Goal: Task Accomplishment & Management: Complete application form

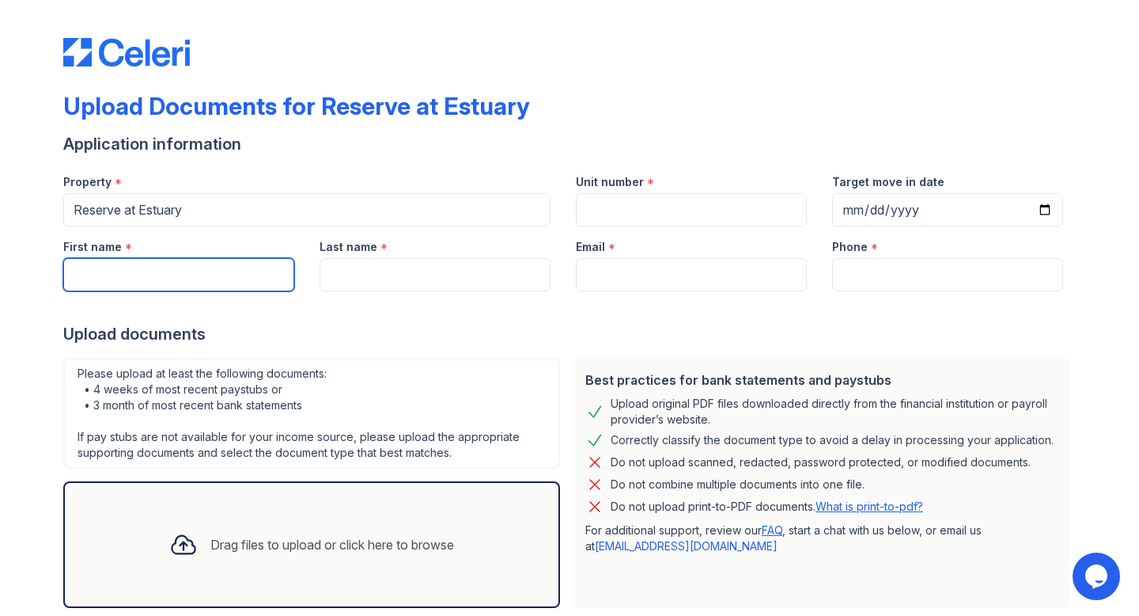
click at [141, 282] on input "First name" at bounding box center [178, 274] width 231 height 33
type input "[PERSON_NAME]"
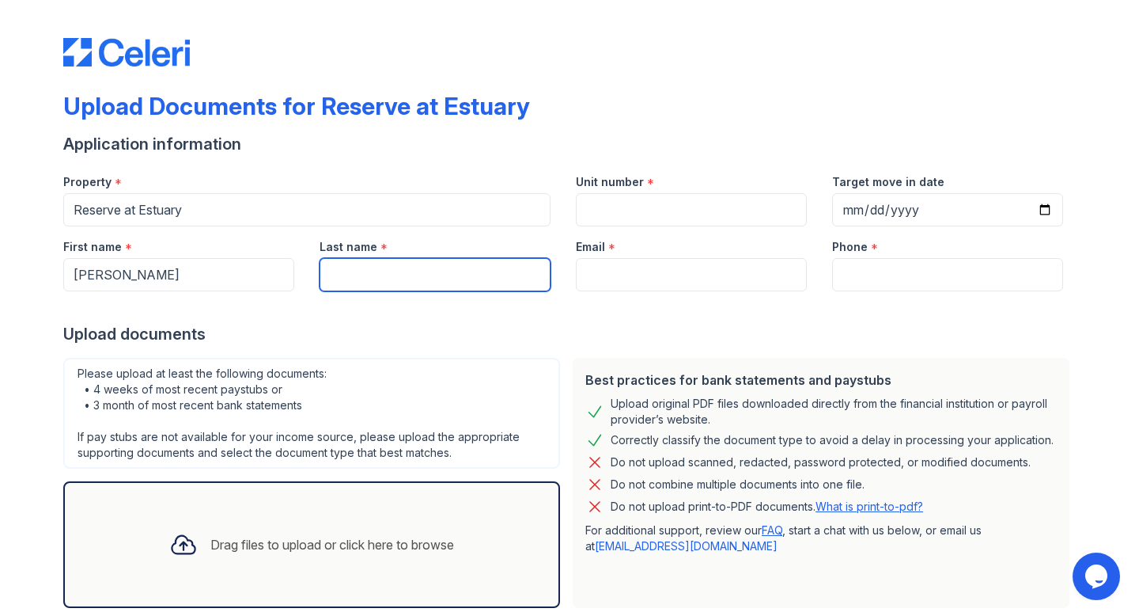
click at [410, 281] on input "Last name" at bounding box center [435, 274] width 231 height 33
type input "[PERSON_NAME]"
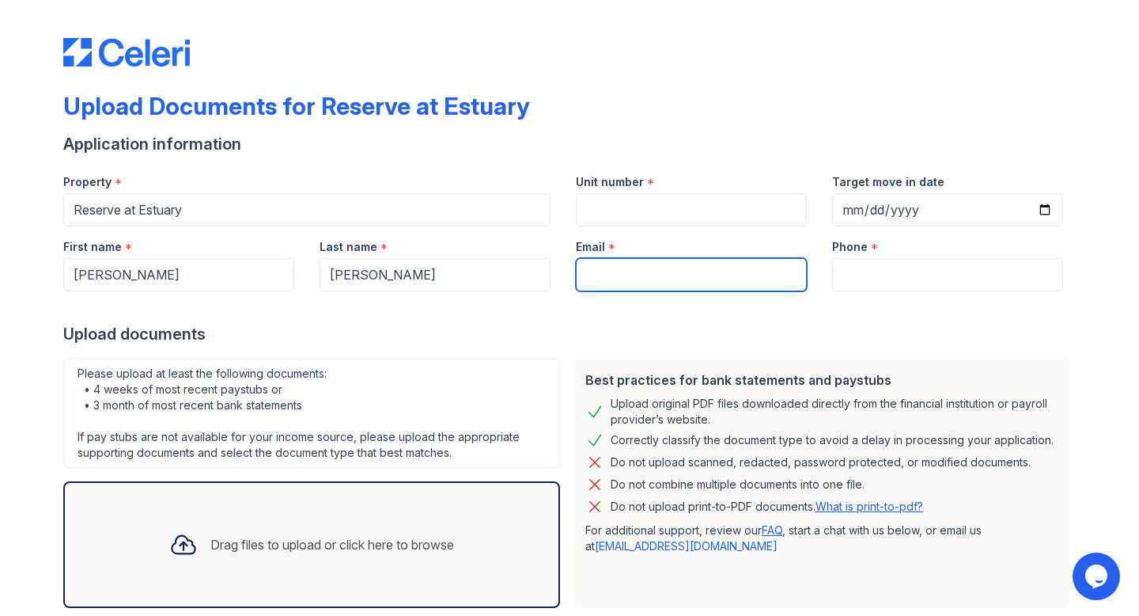
click at [611, 272] on input "Email" at bounding box center [691, 274] width 231 height 33
type input "[PERSON_NAME][EMAIL_ADDRESS][DOMAIN_NAME]"
type input "067860027"
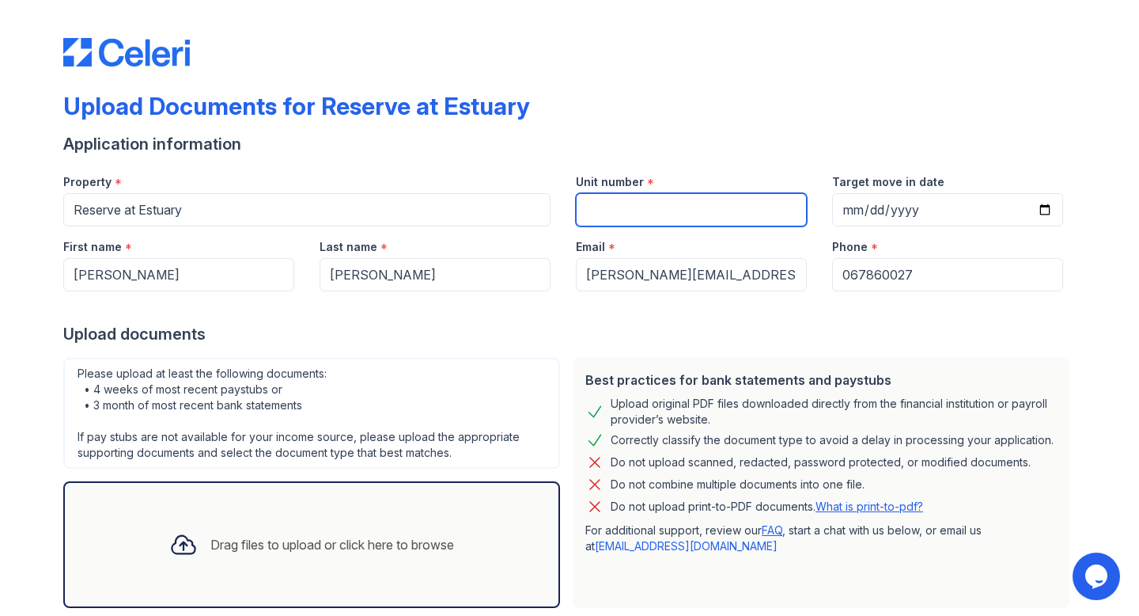
click at [677, 210] on input "Unit number" at bounding box center [691, 209] width 231 height 33
type input "4329"
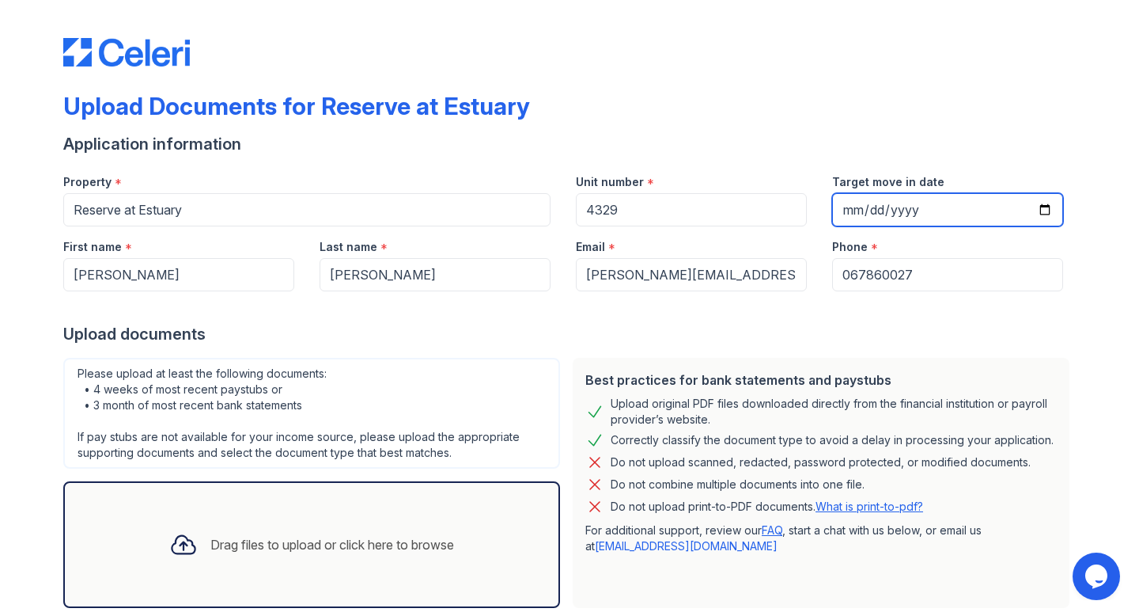
click at [851, 210] on input "Target move in date" at bounding box center [947, 209] width 231 height 33
type input "[DATE]"
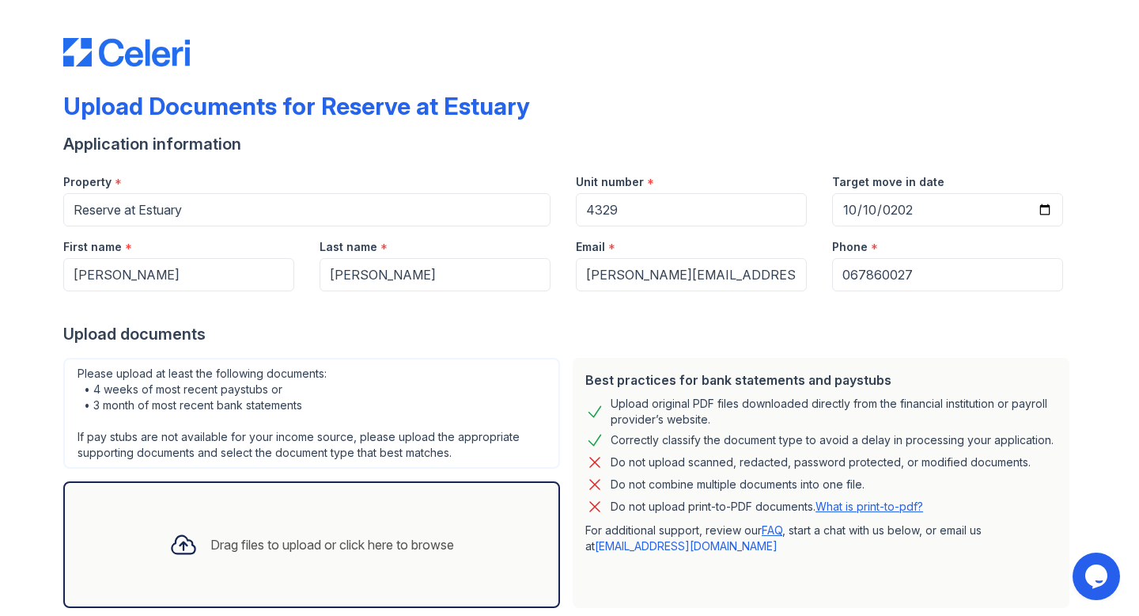
click at [984, 146] on div "Application information" at bounding box center [569, 144] width 1013 height 22
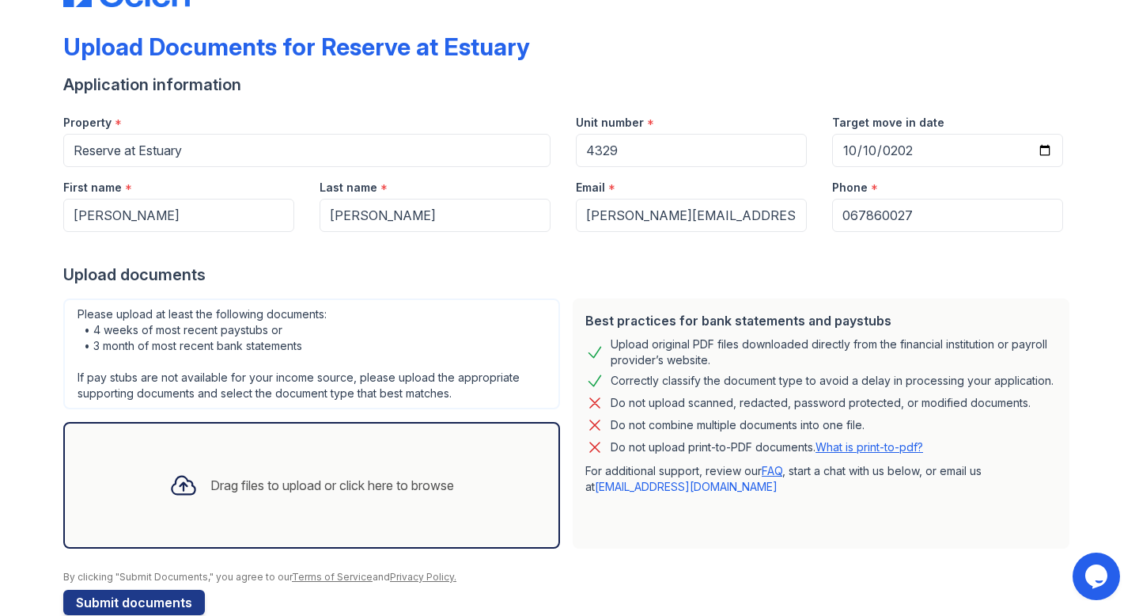
scroll to position [60, 0]
click at [881, 210] on input "067860027" at bounding box center [947, 214] width 231 height 33
type input "6463845641"
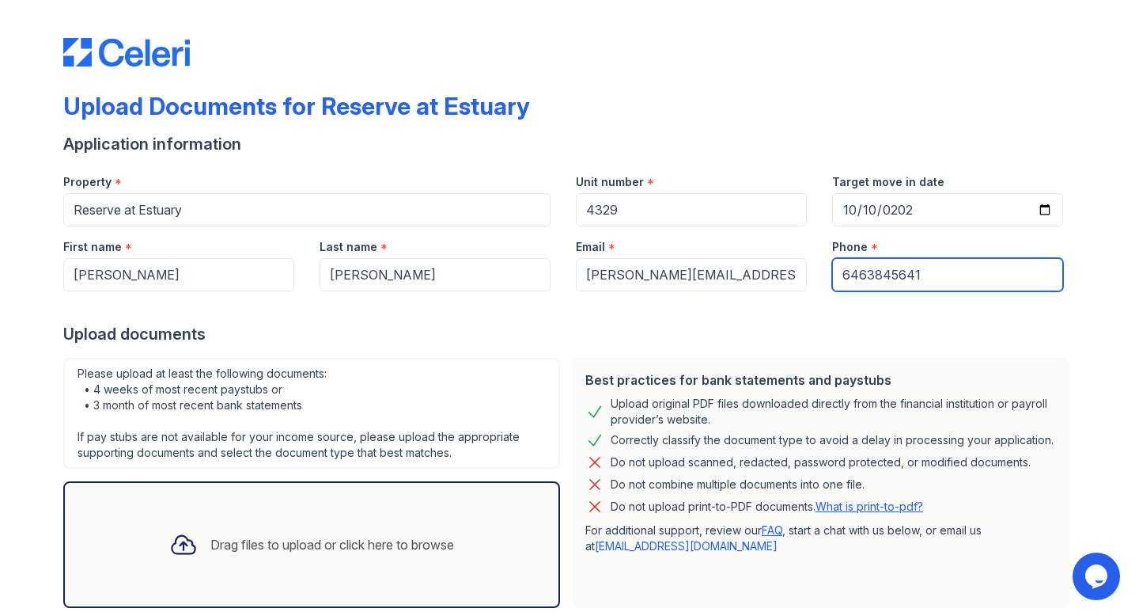
scroll to position [90, 0]
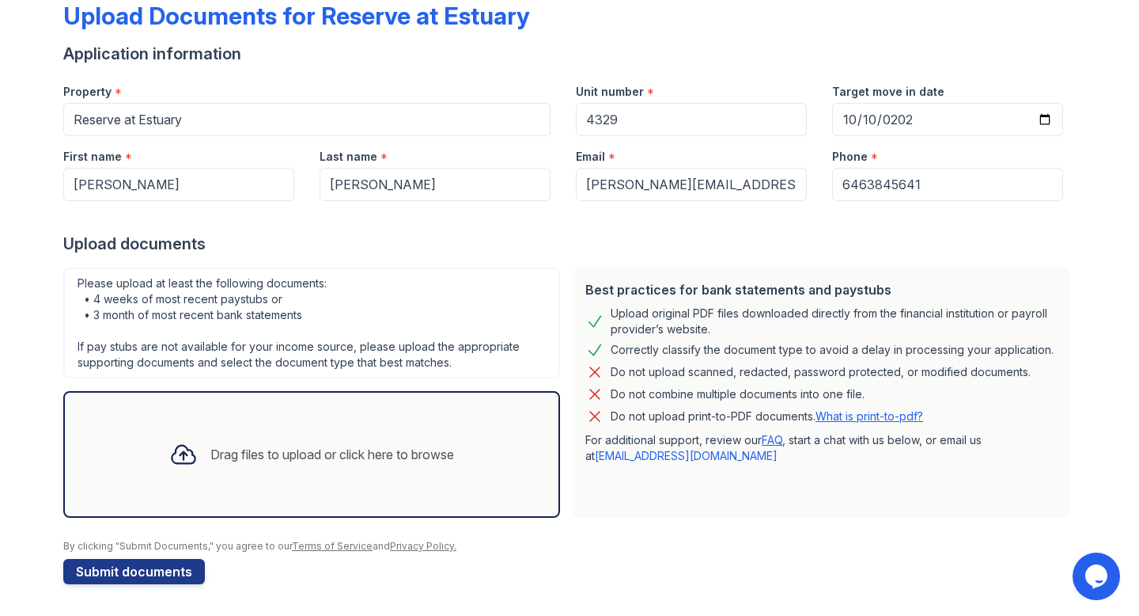
click at [232, 458] on div "Drag files to upload or click here to browse" at bounding box center [332, 454] width 244 height 19
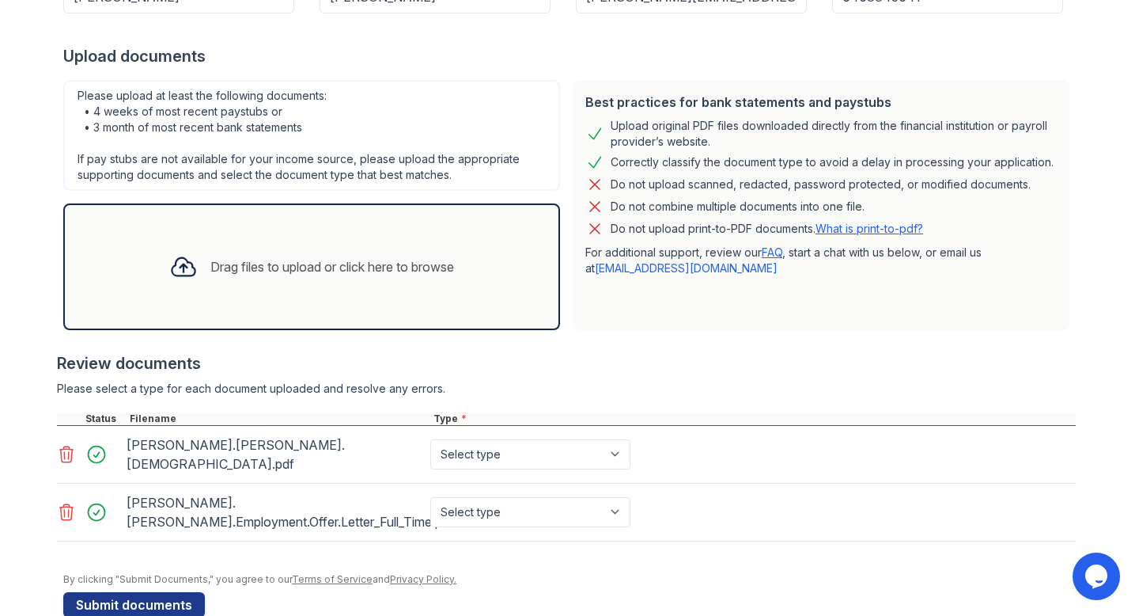
scroll to position [282, 0]
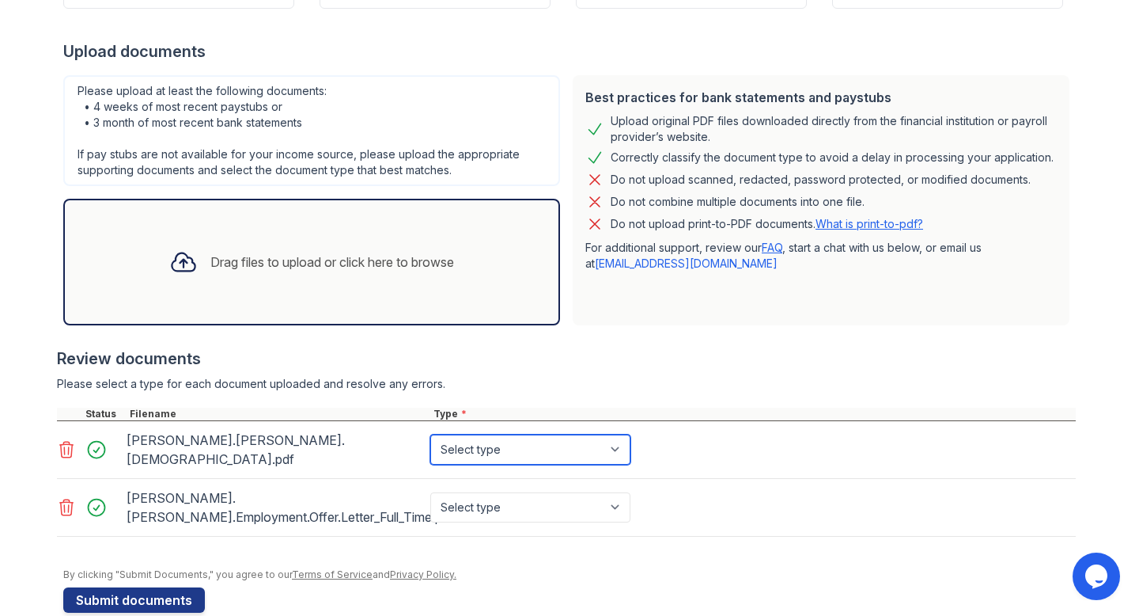
click at [616, 440] on select "Select type Paystub Bank Statement Offer Letter Tax Documents Benefit Award Let…" at bounding box center [530, 449] width 200 height 30
click at [430, 434] on select "Select type Paystub Bank Statement Offer Letter Tax Documents Benefit Award Let…" at bounding box center [530, 449] width 200 height 30
click at [624, 444] on select "Select type Paystub Bank Statement Offer Letter Tax Documents Benefit Award Let…" at bounding box center [530, 449] width 200 height 30
select select "other"
click at [430, 434] on select "Select type Paystub Bank Statement Offer Letter Tax Documents Benefit Award Let…" at bounding box center [530, 449] width 200 height 30
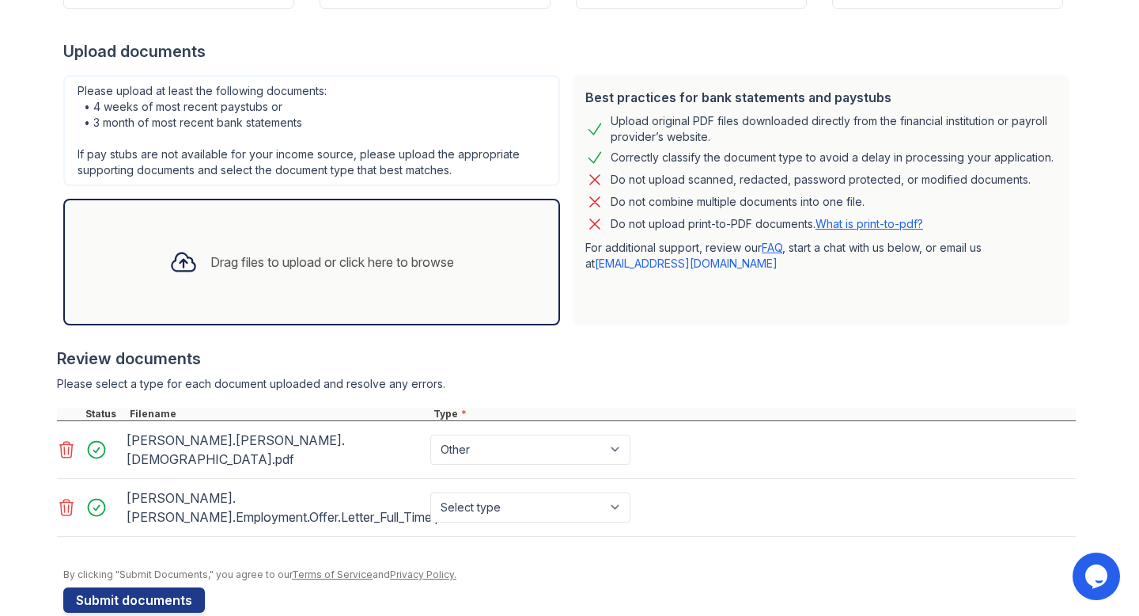
click at [66, 442] on icon at bounding box center [66, 450] width 13 height 16
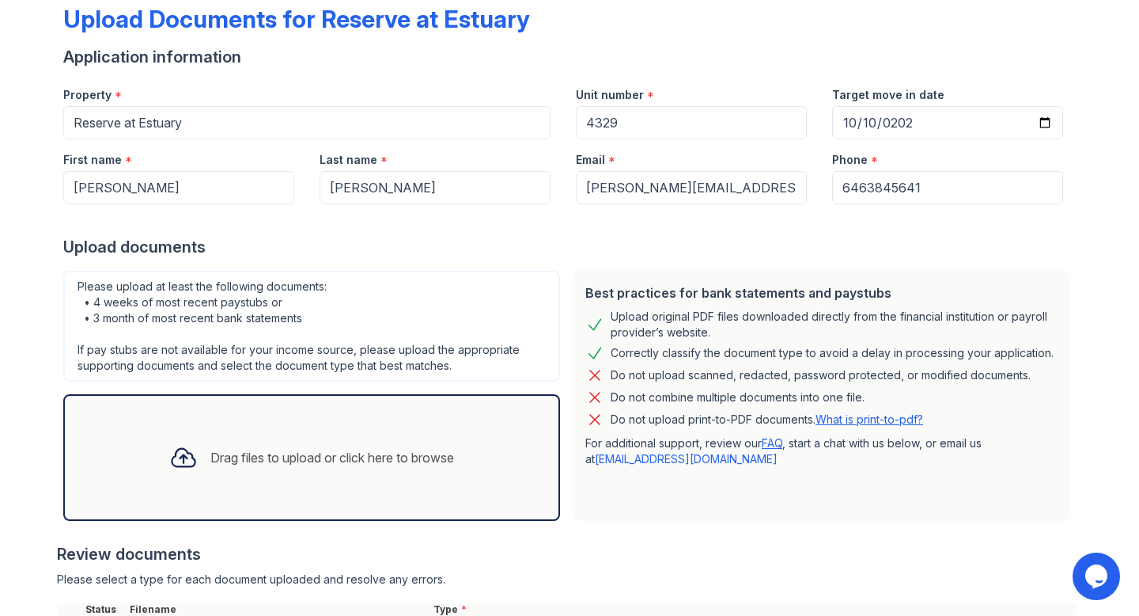
scroll to position [239, 0]
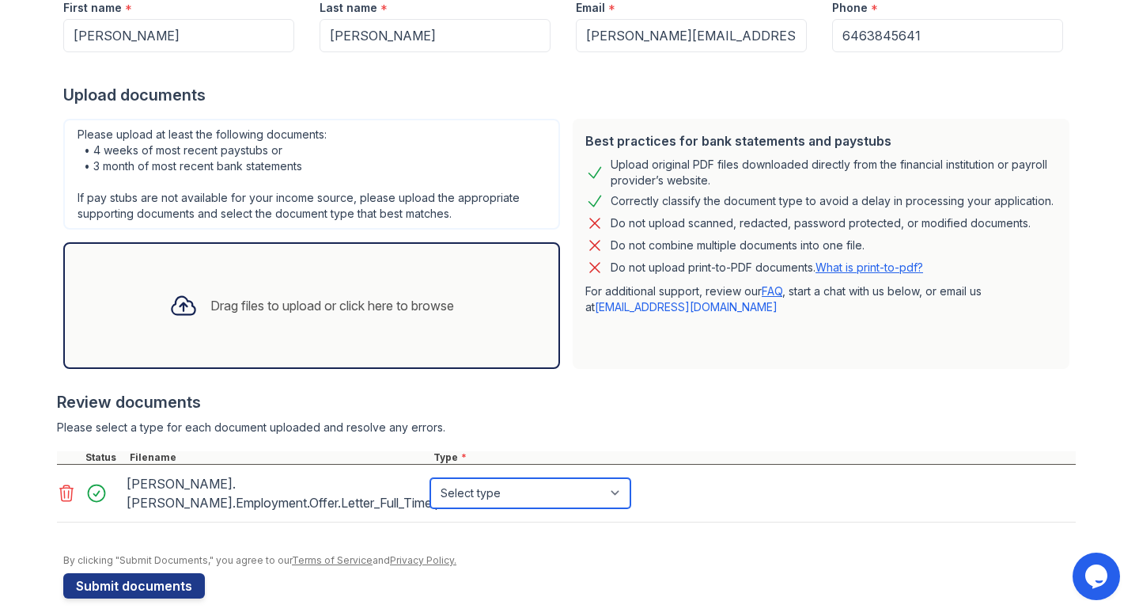
click at [618, 480] on select "Select type Paystub Bank Statement Offer Letter Tax Documents Benefit Award Let…" at bounding box center [530, 493] width 200 height 30
select select "offer_letter"
click at [430, 478] on select "Select type Paystub Bank Statement Offer Letter Tax Documents Benefit Award Let…" at bounding box center [530, 493] width 200 height 30
click at [222, 303] on div "Drag files to upload or click here to browse" at bounding box center [332, 305] width 244 height 19
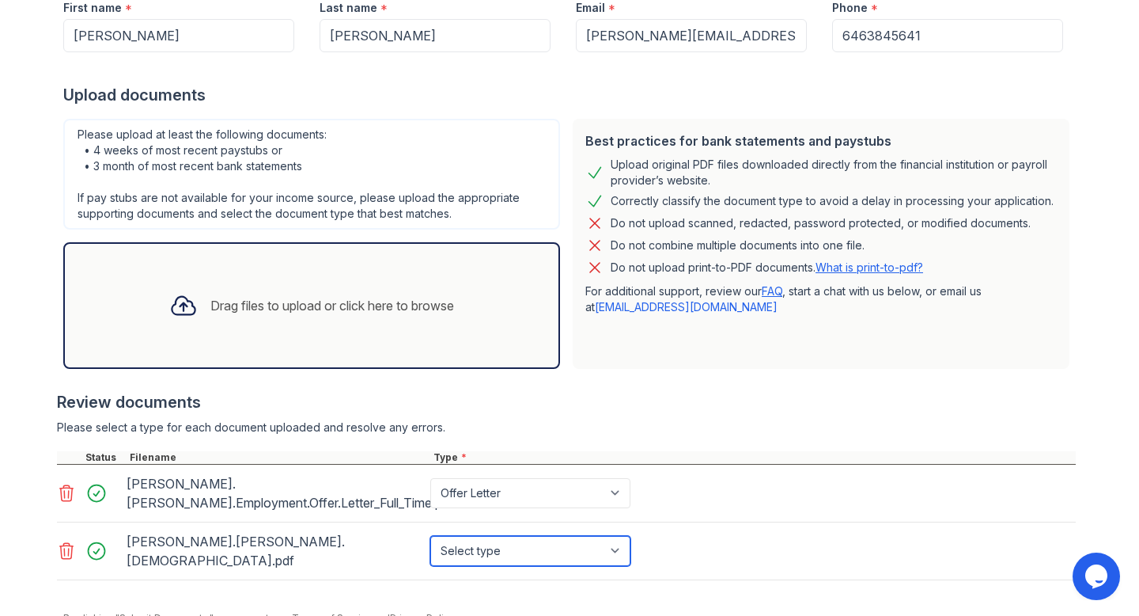
click at [618, 536] on select "Select type Paystub Bank Statement Offer Letter Tax Documents Benefit Award Let…" at bounding box center [530, 551] width 200 height 30
select select "other"
click at [430, 536] on select "Select type Paystub Bank Statement Offer Letter Tax Documents Benefit Award Let…" at bounding box center [530, 551] width 200 height 30
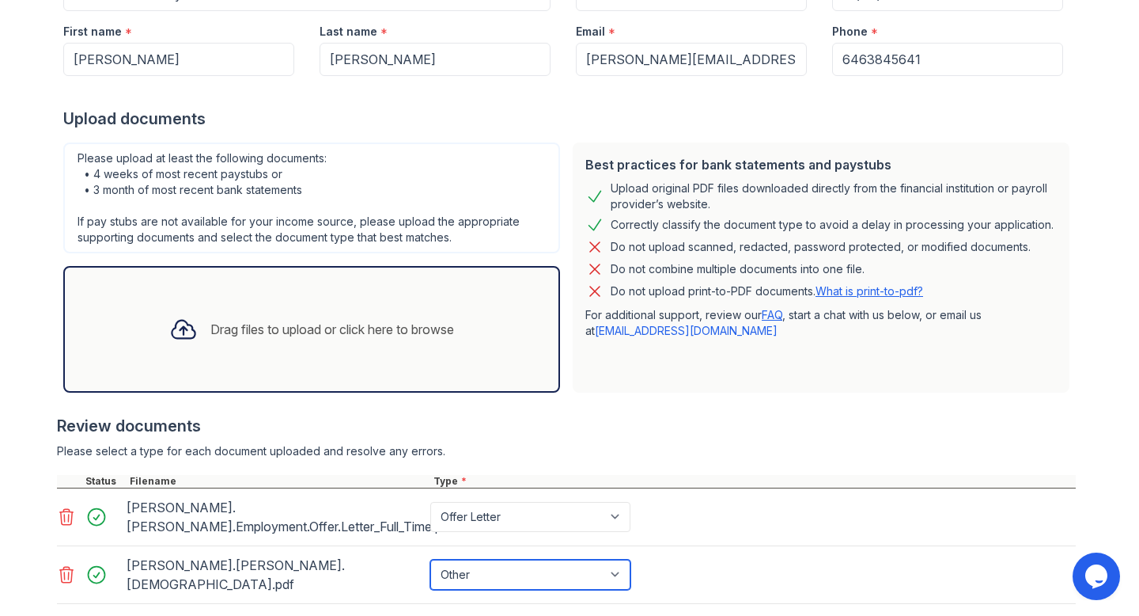
scroll to position [282, 0]
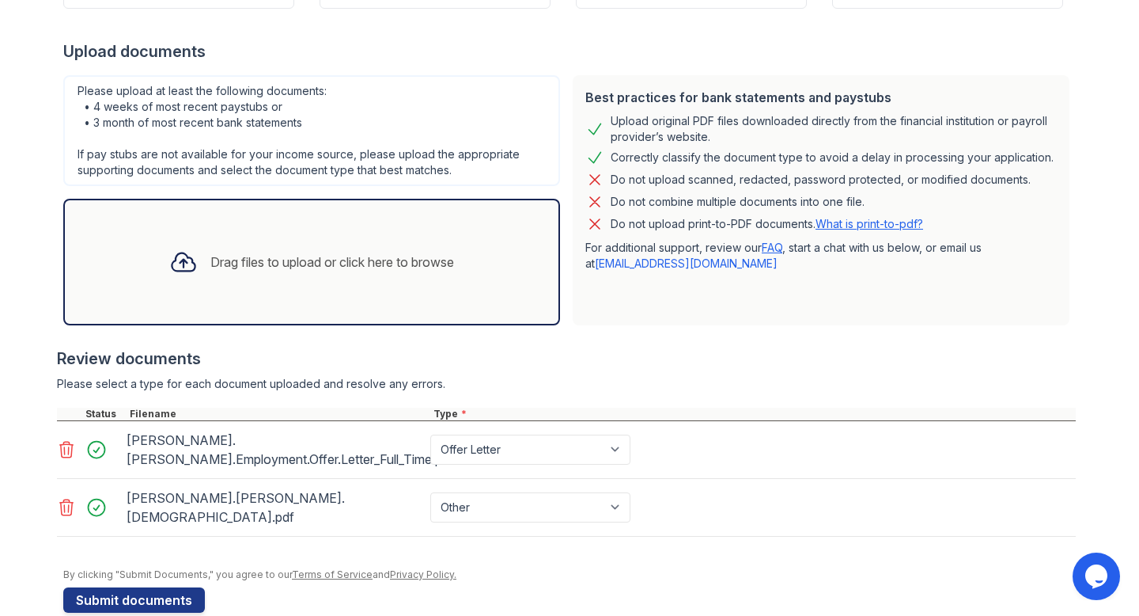
click at [301, 261] on div "Drag files to upload or click here to browse" at bounding box center [332, 261] width 244 height 19
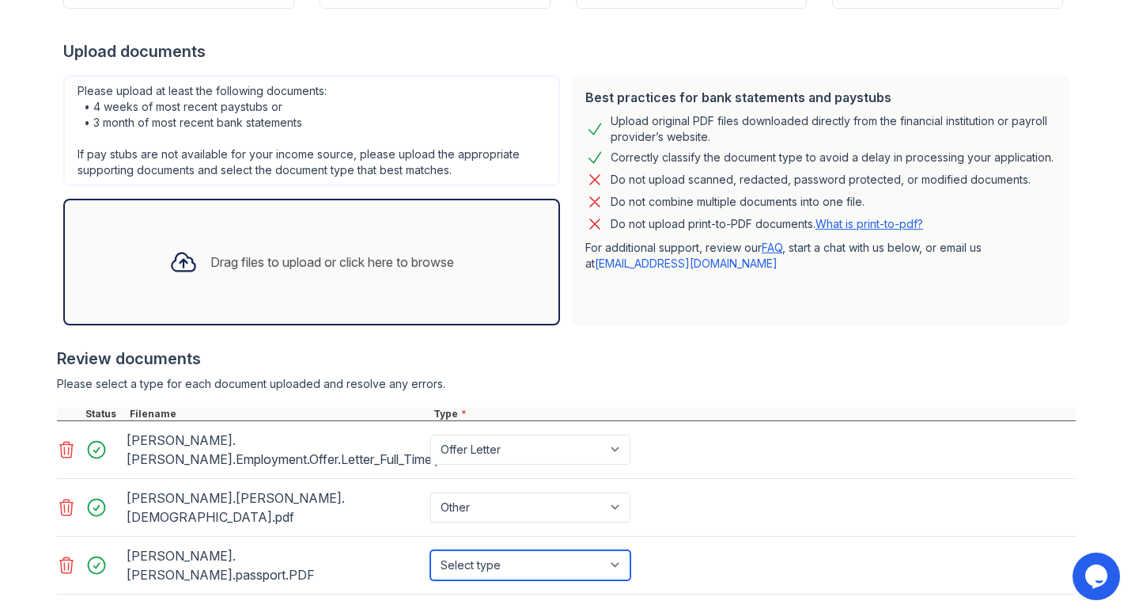
click at [617, 550] on select "Select type Paystub Bank Statement Offer Letter Tax Documents Benefit Award Let…" at bounding box center [530, 565] width 200 height 30
select select "other"
click at [430, 550] on select "Select type Paystub Bank Statement Offer Letter Tax Documents Benefit Award Let…" at bounding box center [530, 565] width 200 height 30
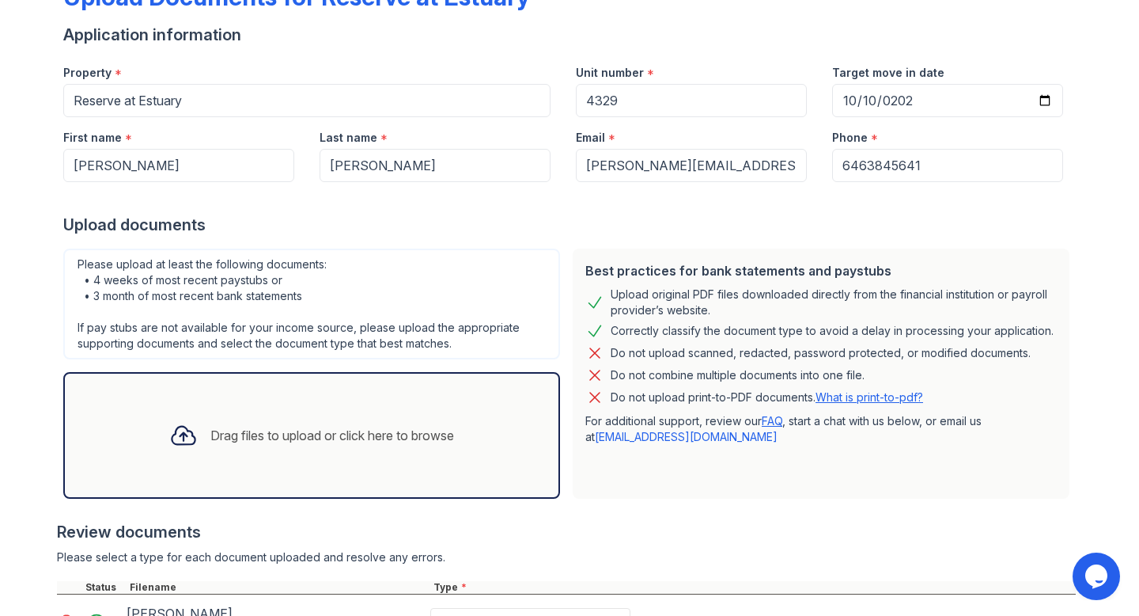
scroll to position [326, 0]
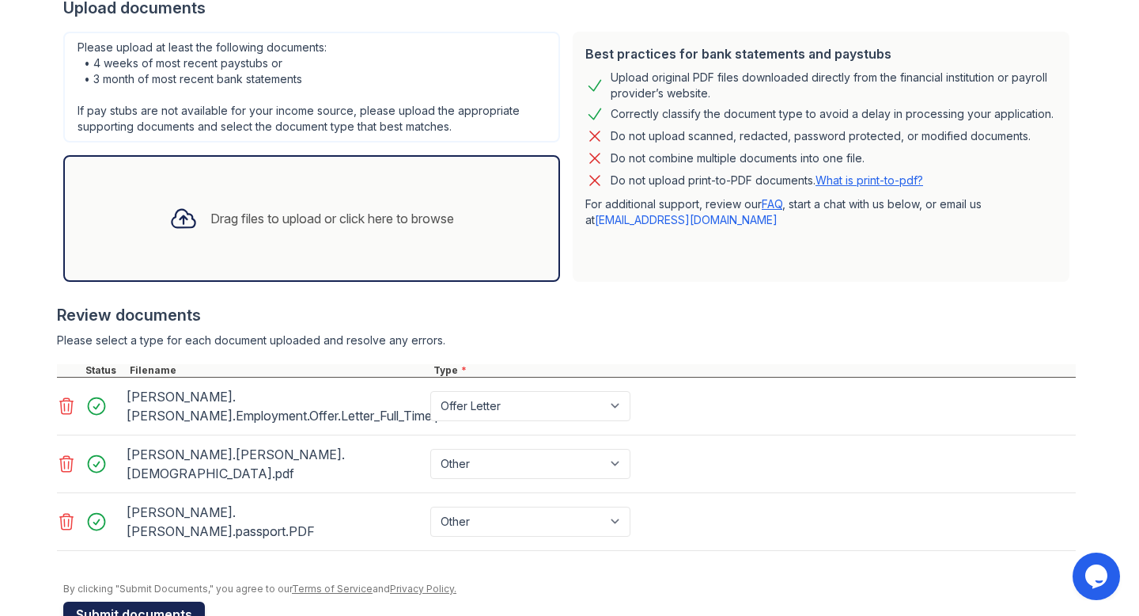
click at [138, 601] on button "Submit documents" at bounding box center [134, 613] width 142 height 25
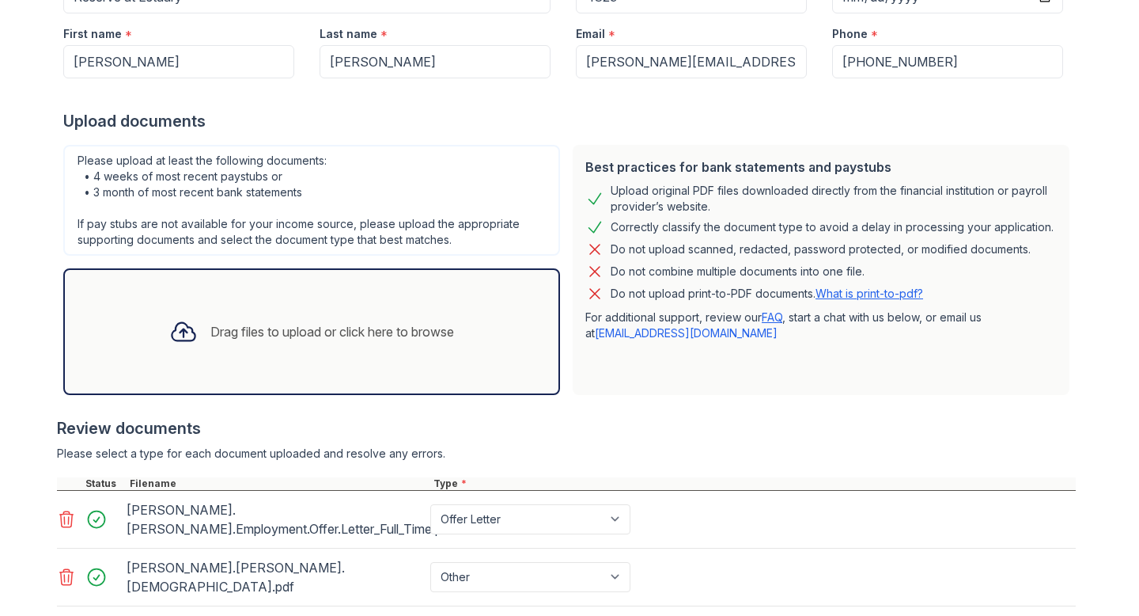
scroll to position [421, 0]
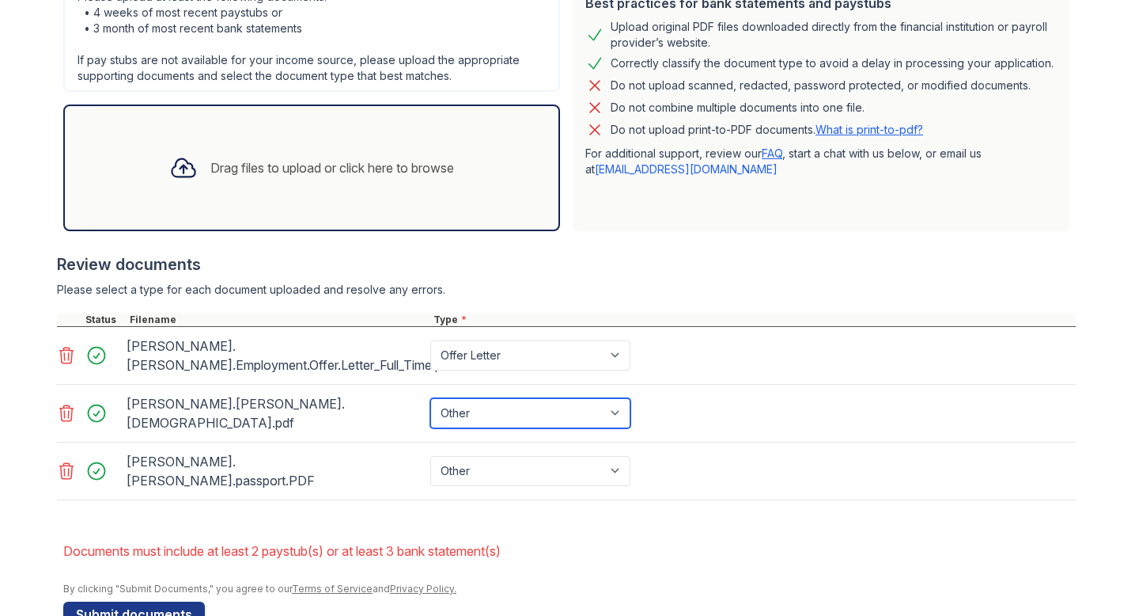
click at [620, 398] on select "Paystub Bank Statement Offer Letter Tax Documents Benefit Award Letter Investme…" at bounding box center [530, 413] width 200 height 30
click at [612, 398] on select "Paystub Bank Statement Offer Letter Tax Documents Benefit Award Letter Investme…" at bounding box center [530, 413] width 200 height 30
click at [116, 601] on button "Submit documents" at bounding box center [134, 613] width 142 height 25
click at [624, 398] on select "Paystub Bank Statement Offer Letter Tax Documents Benefit Award Letter Investme…" at bounding box center [530, 413] width 200 height 30
select select "paystub"
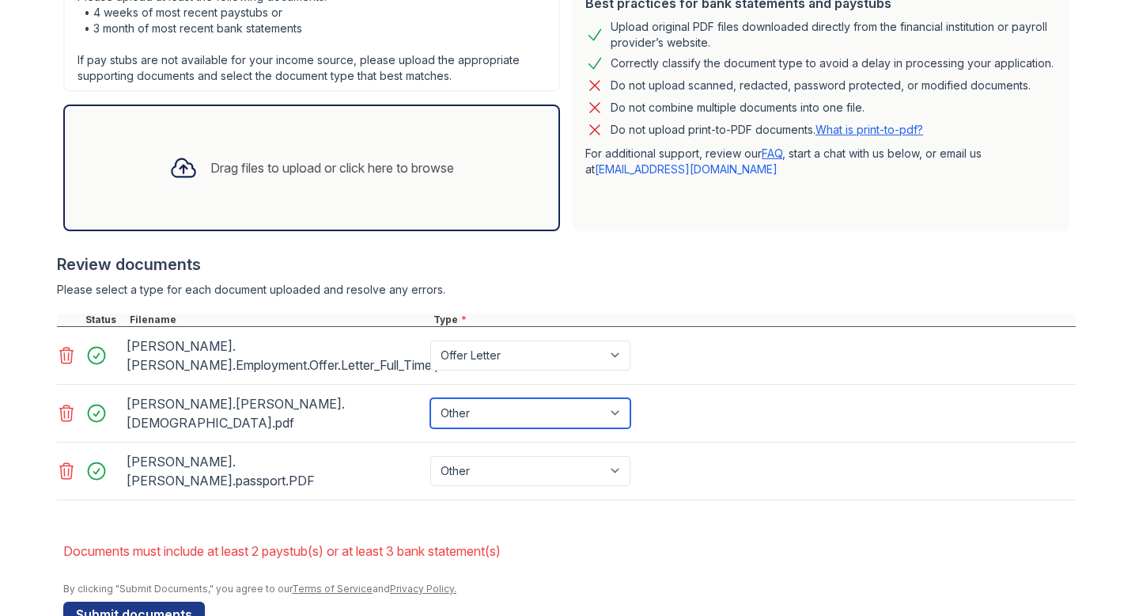
click at [430, 398] on select "Paystub Bank Statement Offer Letter Tax Documents Benefit Award Letter Investme…" at bounding box center [530, 413] width 200 height 30
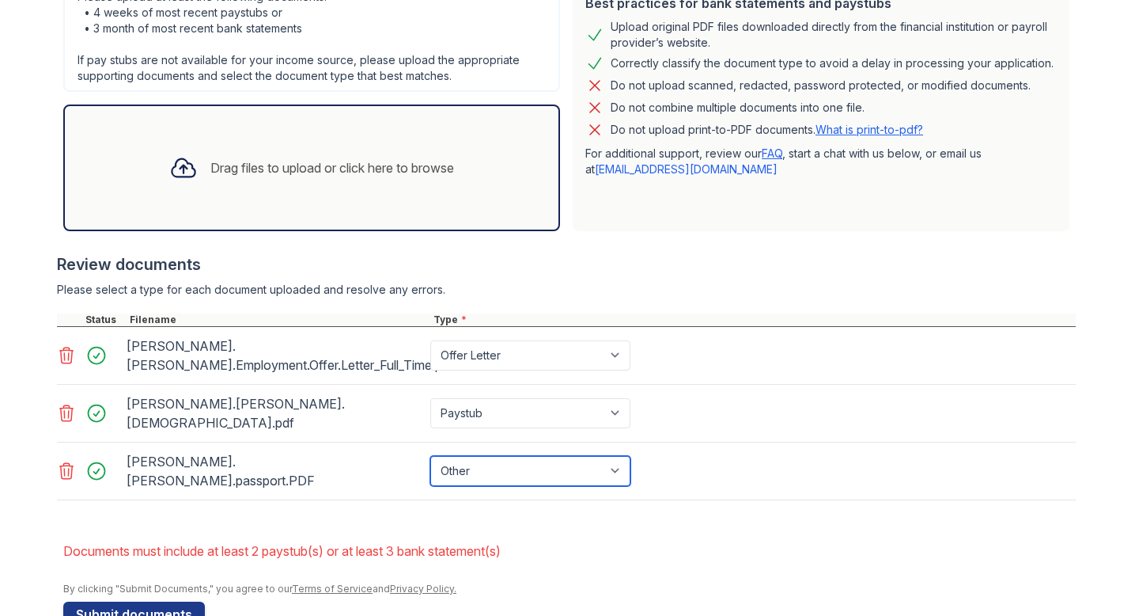
click at [620, 456] on select "Paystub Bank Statement Offer Letter Tax Documents Benefit Award Letter Investme…" at bounding box center [530, 471] width 200 height 30
select select "paystub"
click at [430, 456] on select "Paystub Bank Statement Offer Letter Tax Documents Benefit Award Letter Investme…" at bounding box center [530, 471] width 200 height 30
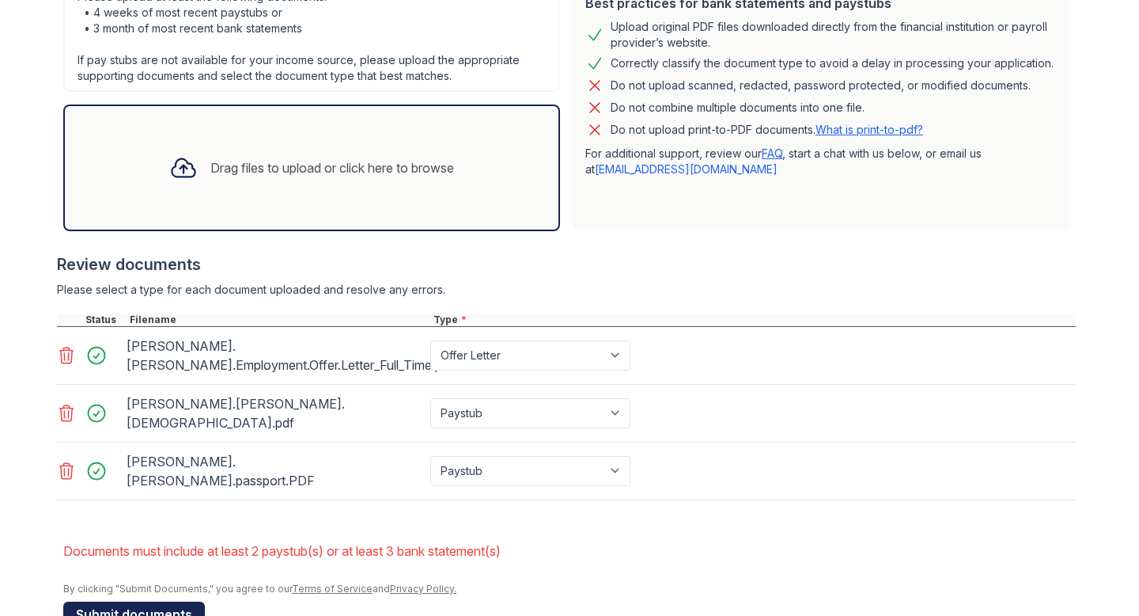
click at [127, 601] on button "Submit documents" at bounding box center [134, 613] width 142 height 25
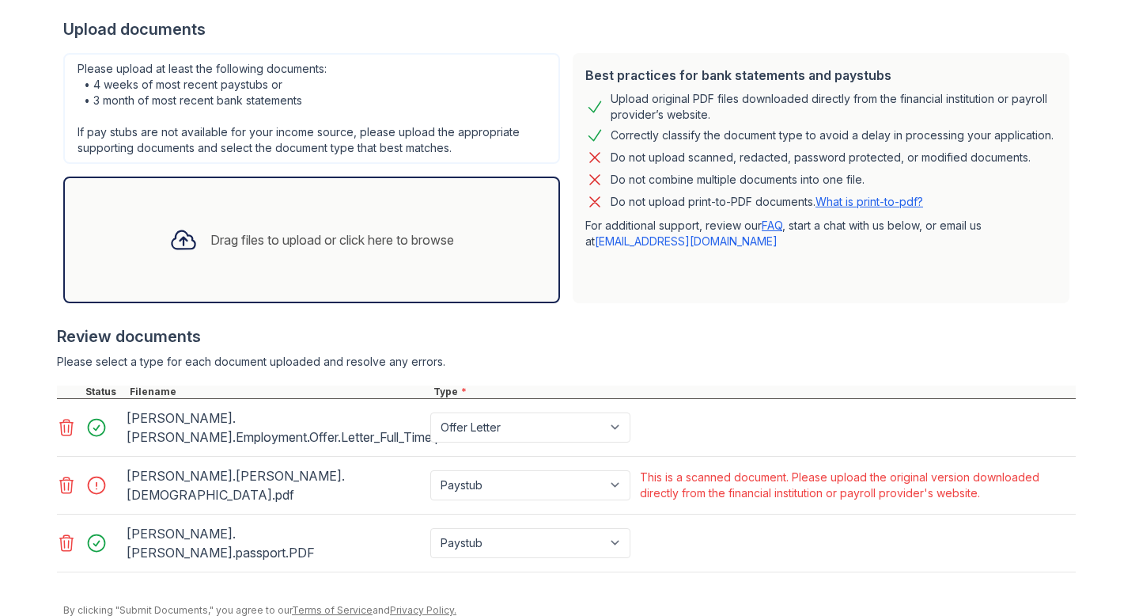
scroll to position [378, 0]
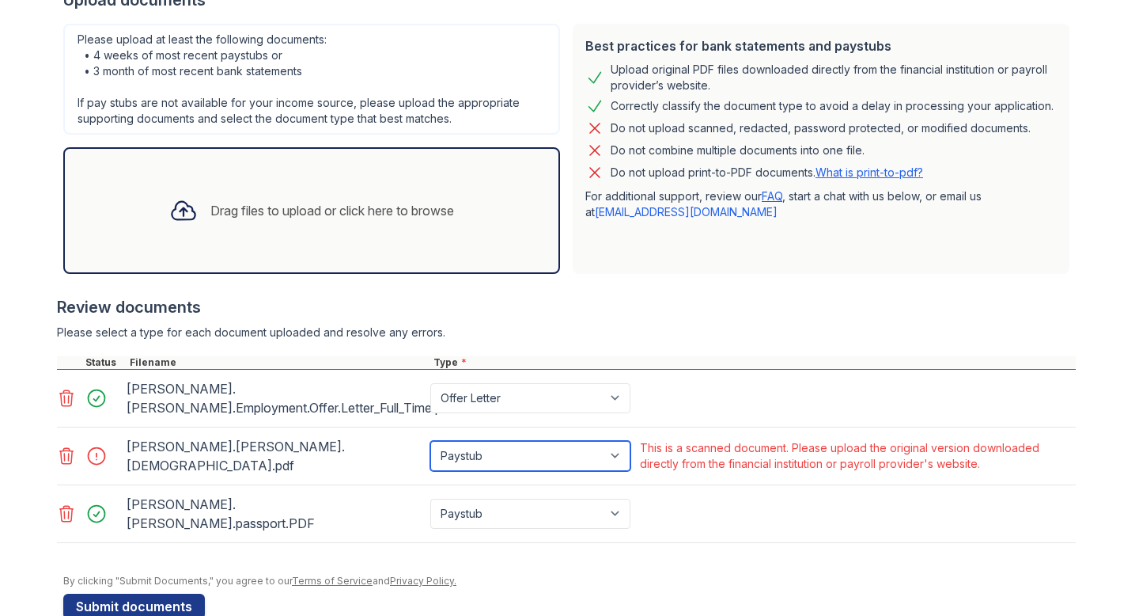
click at [622, 442] on select "Paystub Bank Statement Offer Letter Tax Documents Benefit Award Letter Investme…" at bounding box center [530, 456] width 200 height 30
select select "other"
click at [430, 441] on select "Paystub Bank Statement Offer Letter Tax Documents Benefit Award Letter Investme…" at bounding box center [530, 456] width 200 height 30
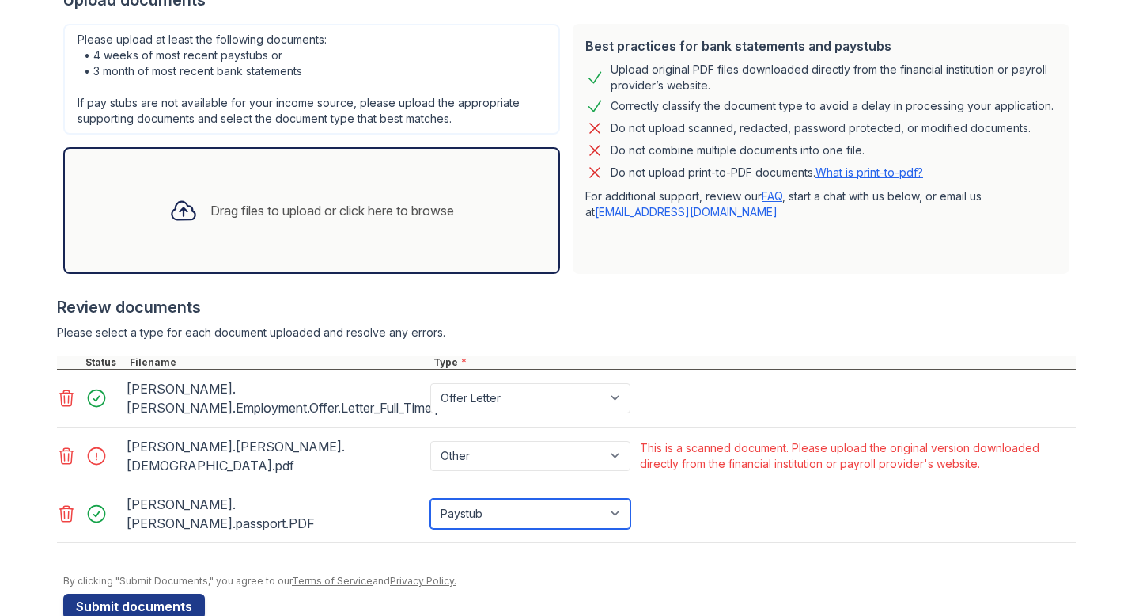
click at [625, 499] on select "Paystub Bank Statement Offer Letter Tax Documents Benefit Award Letter Investme…" at bounding box center [530, 514] width 200 height 30
select select "other"
click at [430, 499] on select "Paystub Bank Statement Offer Letter Tax Documents Benefit Award Letter Investme…" at bounding box center [530, 514] width 200 height 30
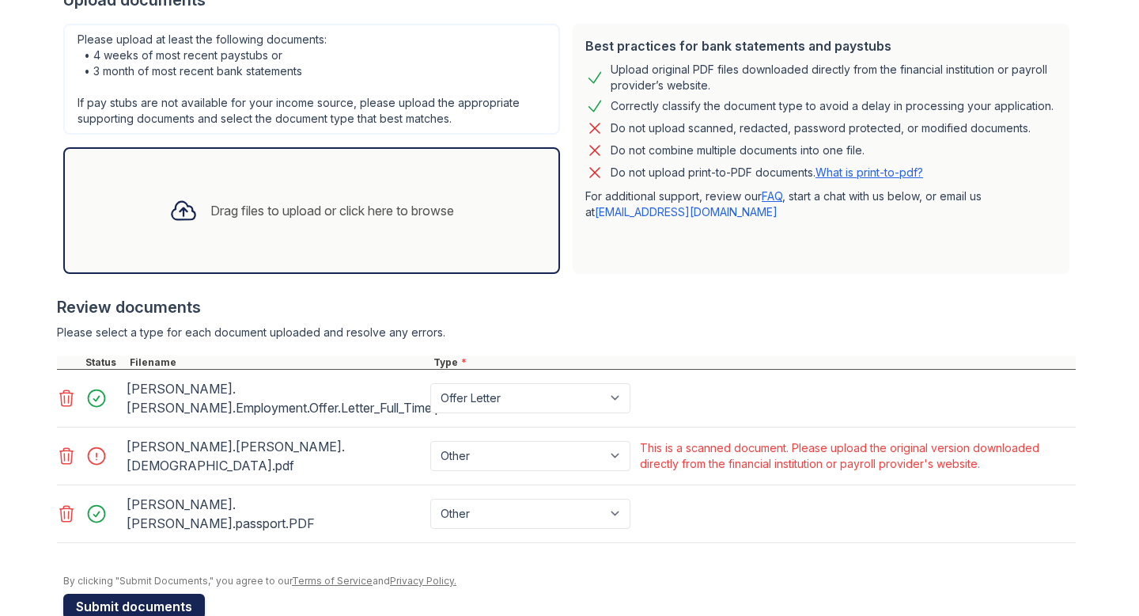
click at [161, 593] on button "Submit documents" at bounding box center [134, 605] width 142 height 25
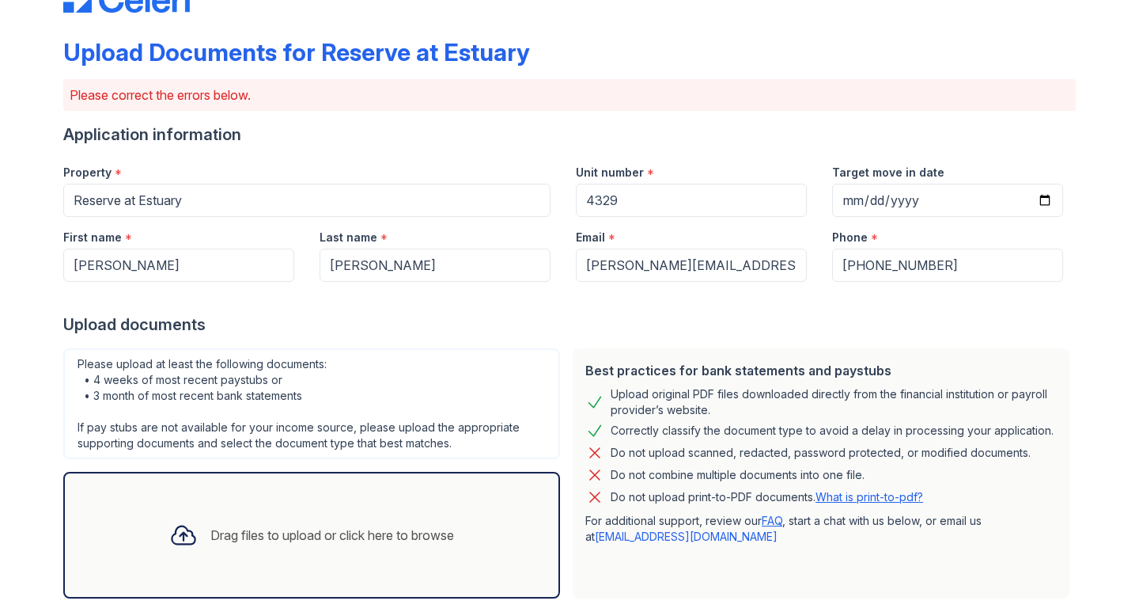
scroll to position [0, 0]
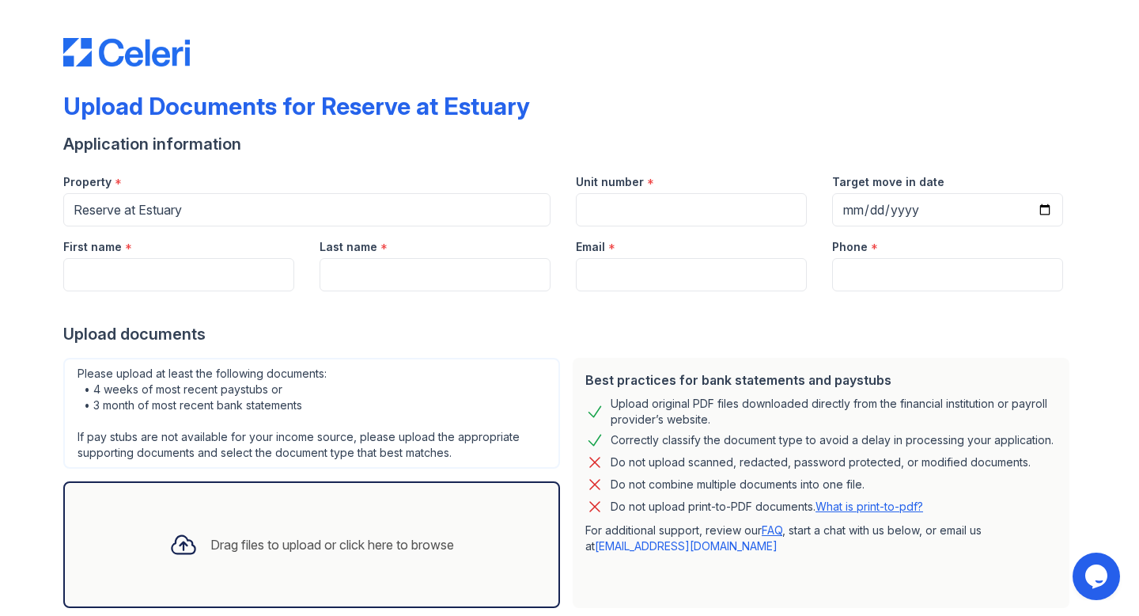
scroll to position [90, 0]
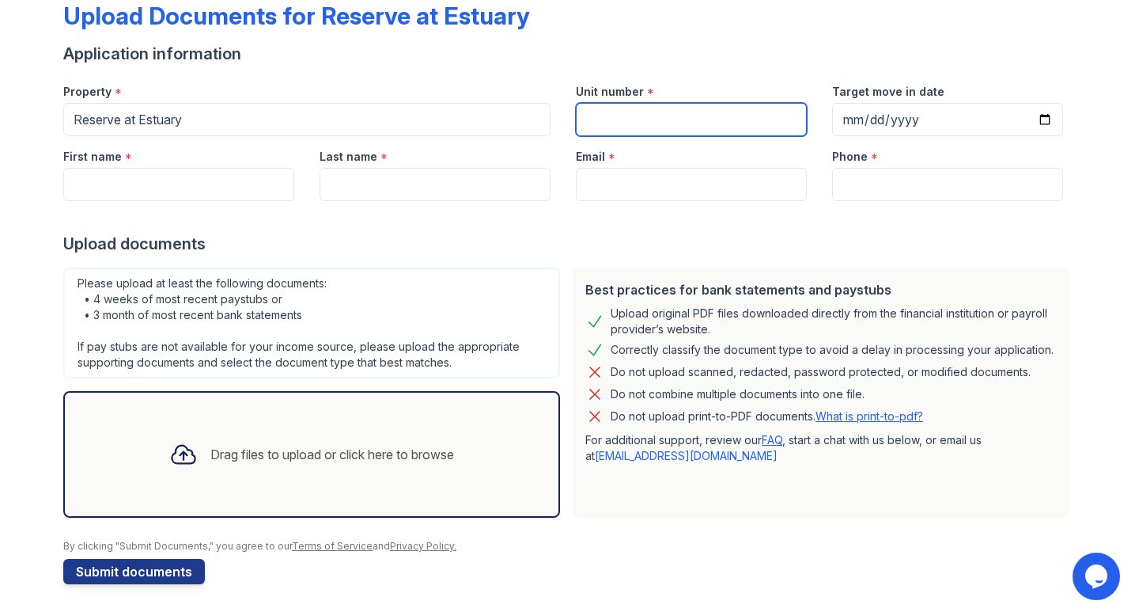
click at [628, 127] on input "Unit number" at bounding box center [691, 119] width 231 height 33
type input "4329"
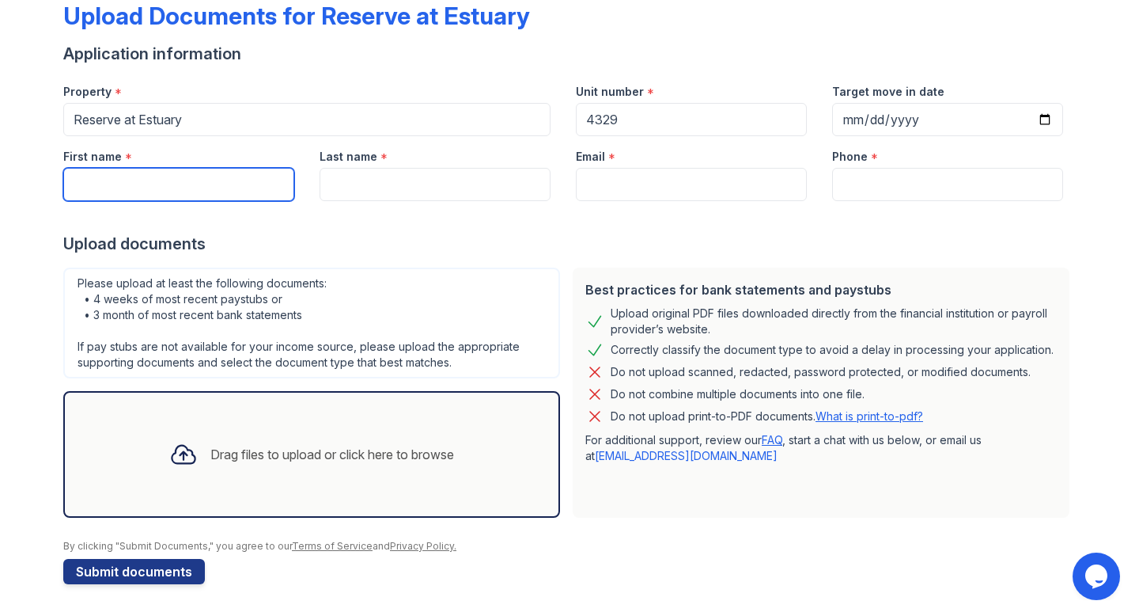
click at [213, 183] on input "First name" at bounding box center [178, 184] width 231 height 33
type input "[PERSON_NAME]"
type input "[PERSON_NAME][EMAIL_ADDRESS][DOMAIN_NAME]"
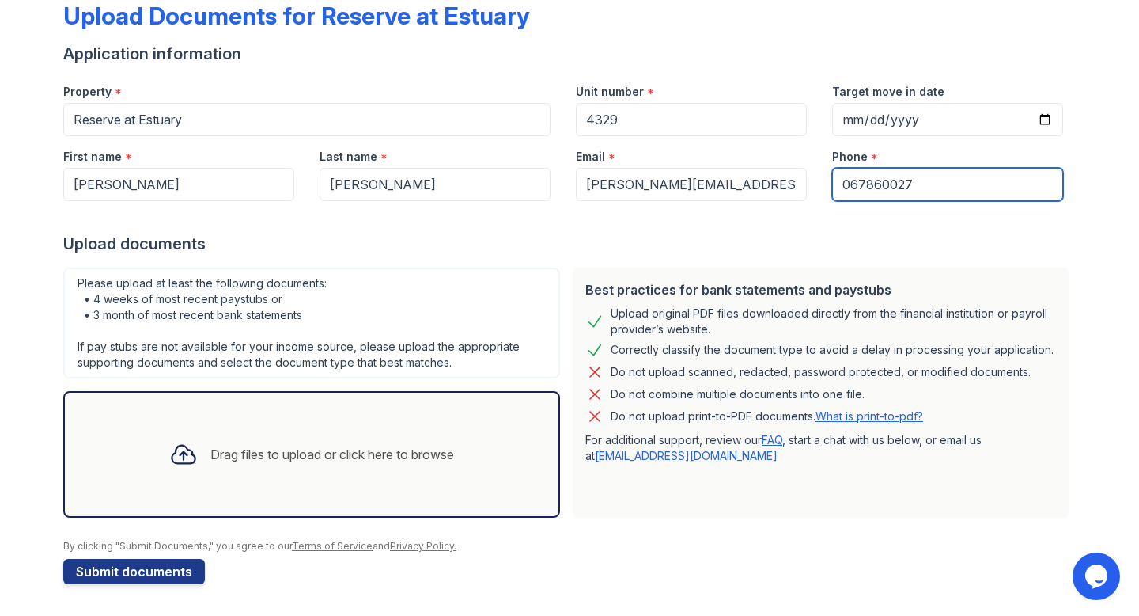
click at [931, 181] on input "067860027" at bounding box center [947, 184] width 231 height 33
type input "6463845641"
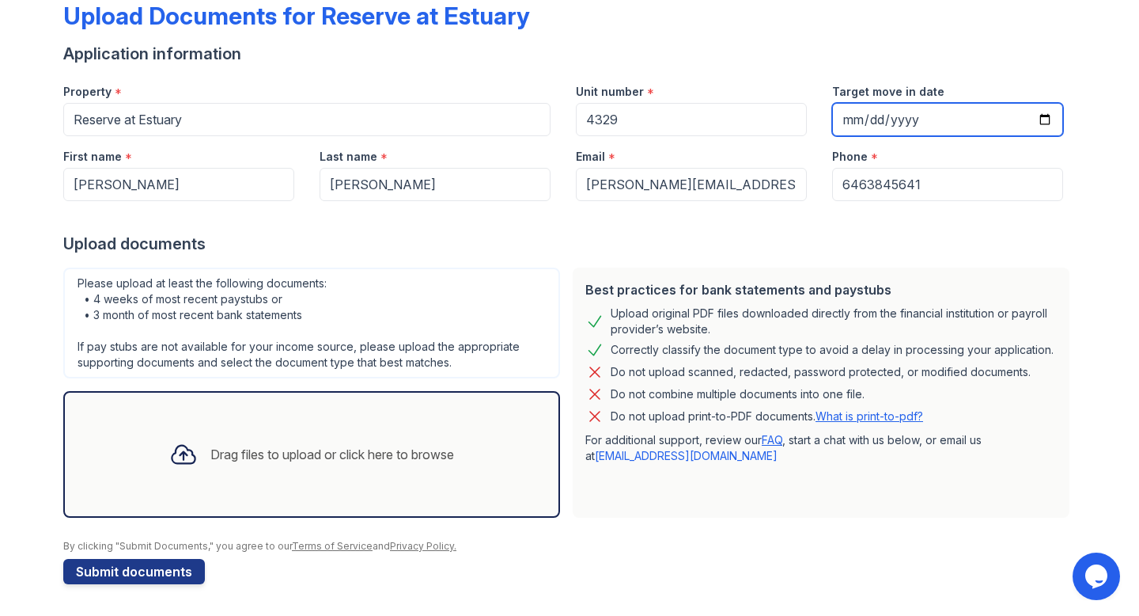
click at [877, 119] on input "Target move in date" at bounding box center [947, 119] width 231 height 33
click at [848, 121] on input "Target move in date" at bounding box center [947, 119] width 231 height 33
type input "[DATE]"
click at [745, 468] on div "Best practices for bank statements and paystubs Upload original PDF files downl…" at bounding box center [821, 392] width 497 height 250
click at [199, 441] on div "Drag files to upload or click here to browse" at bounding box center [312, 454] width 310 height 54
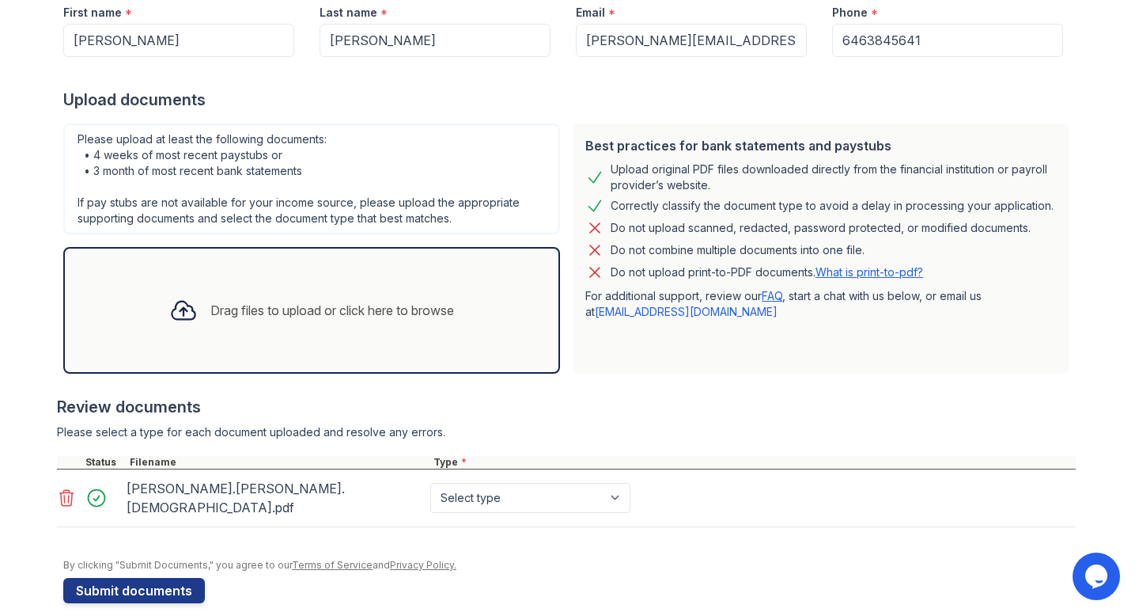
scroll to position [239, 0]
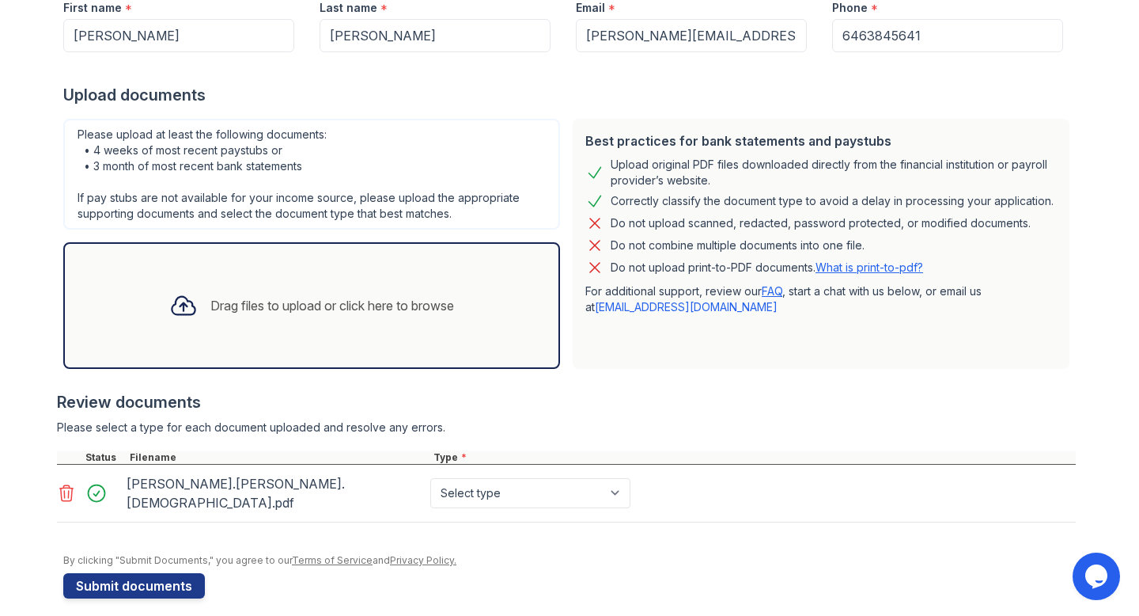
click at [222, 288] on div "Drag files to upload or click here to browse" at bounding box center [312, 306] width 310 height 54
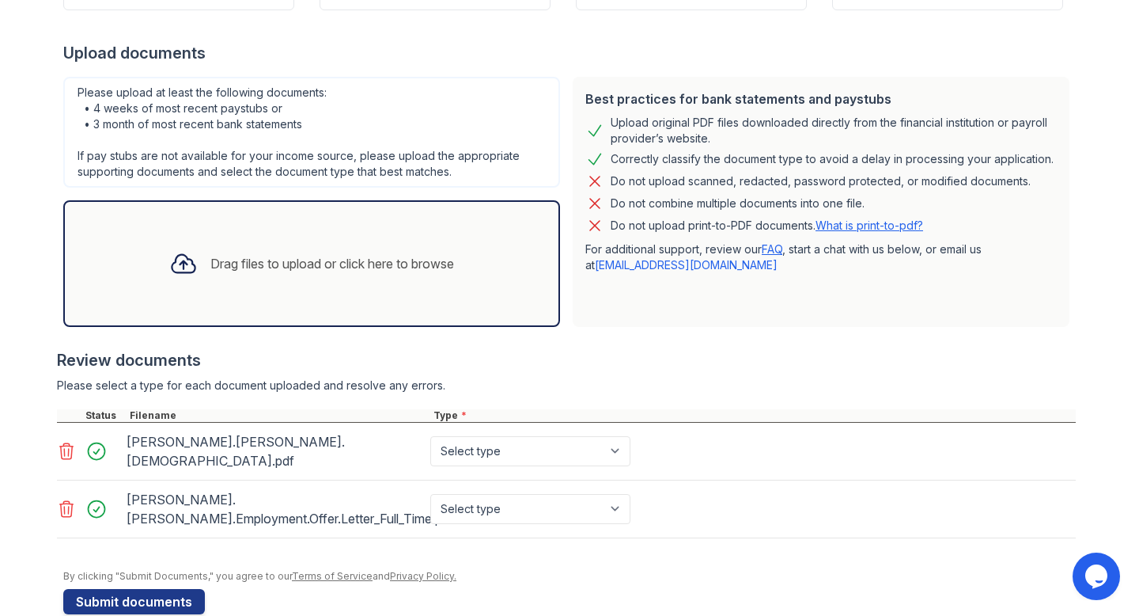
scroll to position [282, 0]
click at [291, 244] on div "Drag files to upload or click here to browse" at bounding box center [312, 262] width 310 height 54
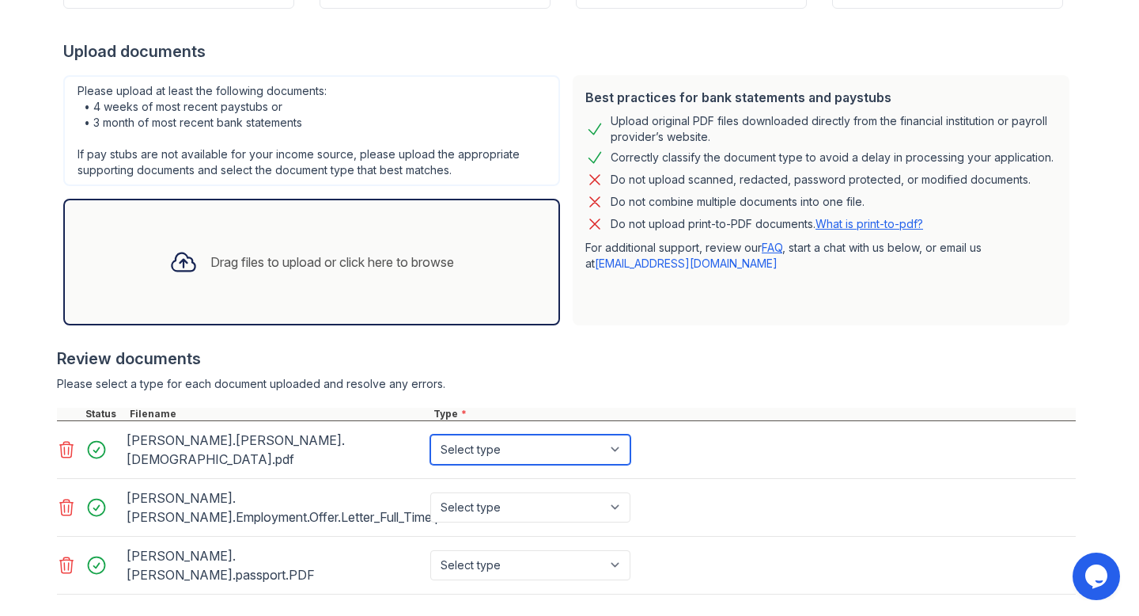
click at [574, 442] on select "Select type Paystub Bank Statement Offer Letter Tax Documents Benefit Award Let…" at bounding box center [530, 449] width 200 height 30
select select "offer_letter"
click at [430, 434] on select "Select type Paystub Bank Statement Offer Letter Tax Documents Benefit Award Let…" at bounding box center [530, 449] width 200 height 30
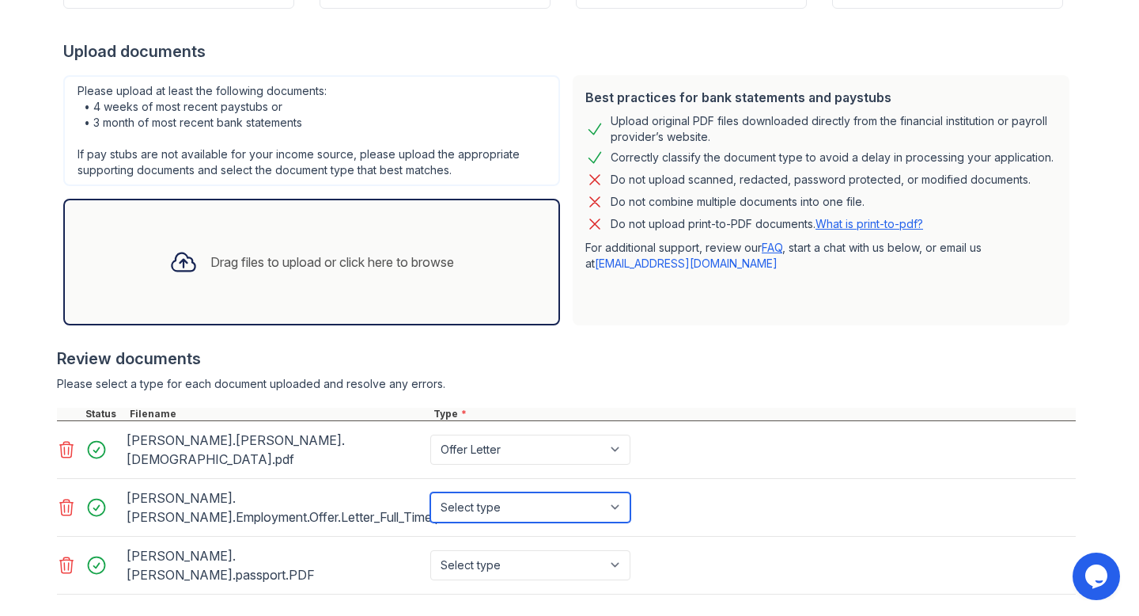
click at [547, 492] on select "Select type Paystub Bank Statement Offer Letter Tax Documents Benefit Award Let…" at bounding box center [530, 507] width 200 height 30
select select "other"
click at [430, 492] on select "Select type Paystub Bank Statement Offer Letter Tax Documents Benefit Award Let…" at bounding box center [530, 507] width 200 height 30
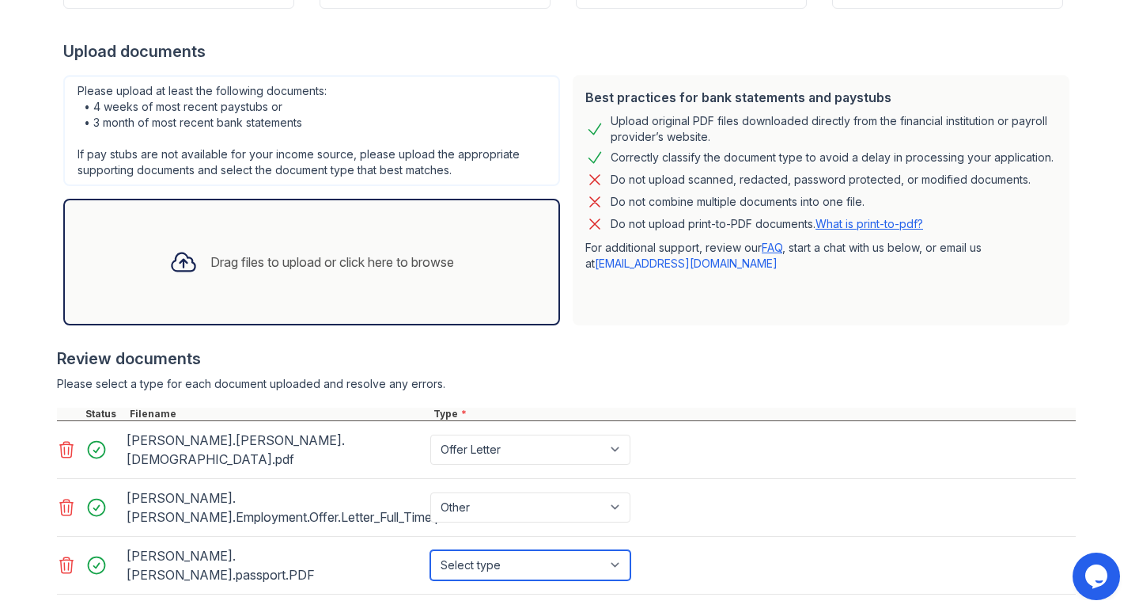
click at [521, 550] on select "Select type Paystub Bank Statement Offer Letter Tax Documents Benefit Award Let…" at bounding box center [530, 565] width 200 height 30
select select "other"
click at [430, 550] on select "Select type Paystub Bank Statement Offer Letter Tax Documents Benefit Award Let…" at bounding box center [530, 565] width 200 height 30
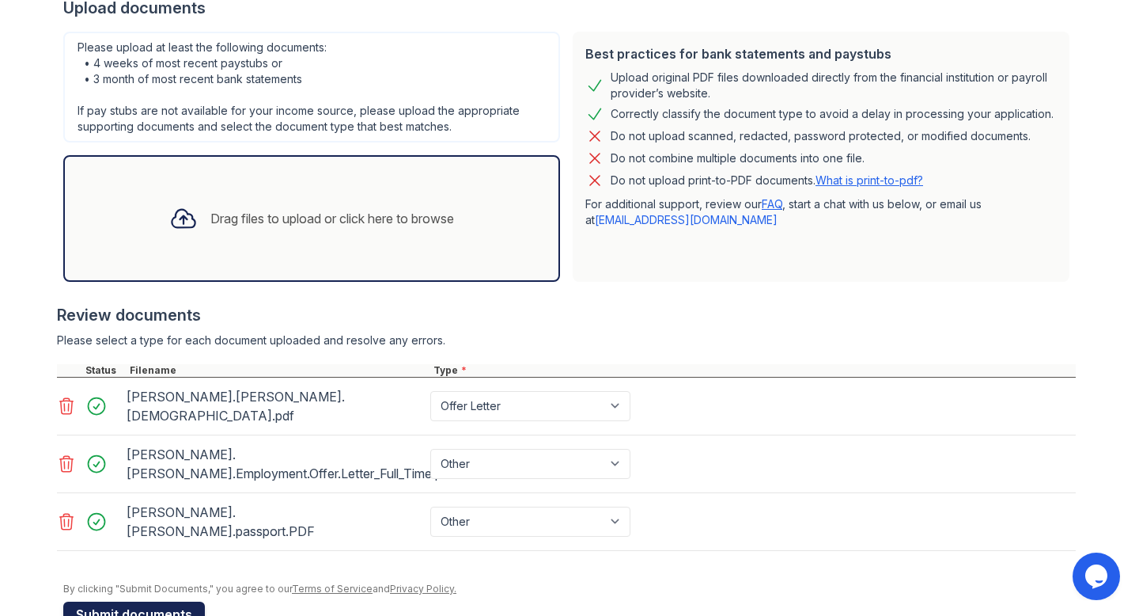
click at [159, 601] on button "Submit documents" at bounding box center [134, 613] width 142 height 25
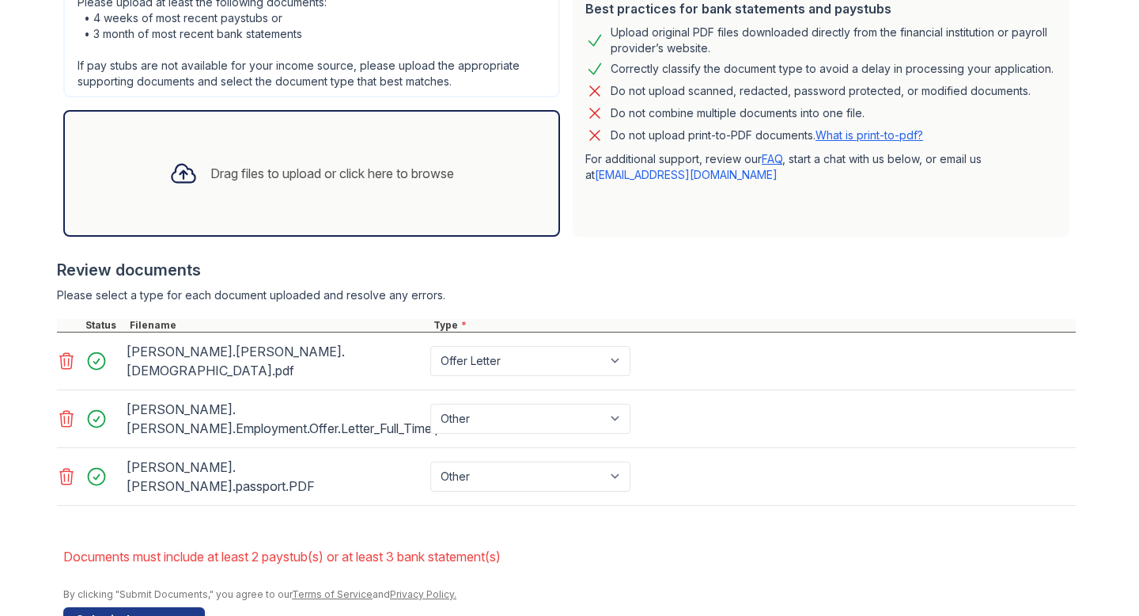
scroll to position [412, 0]
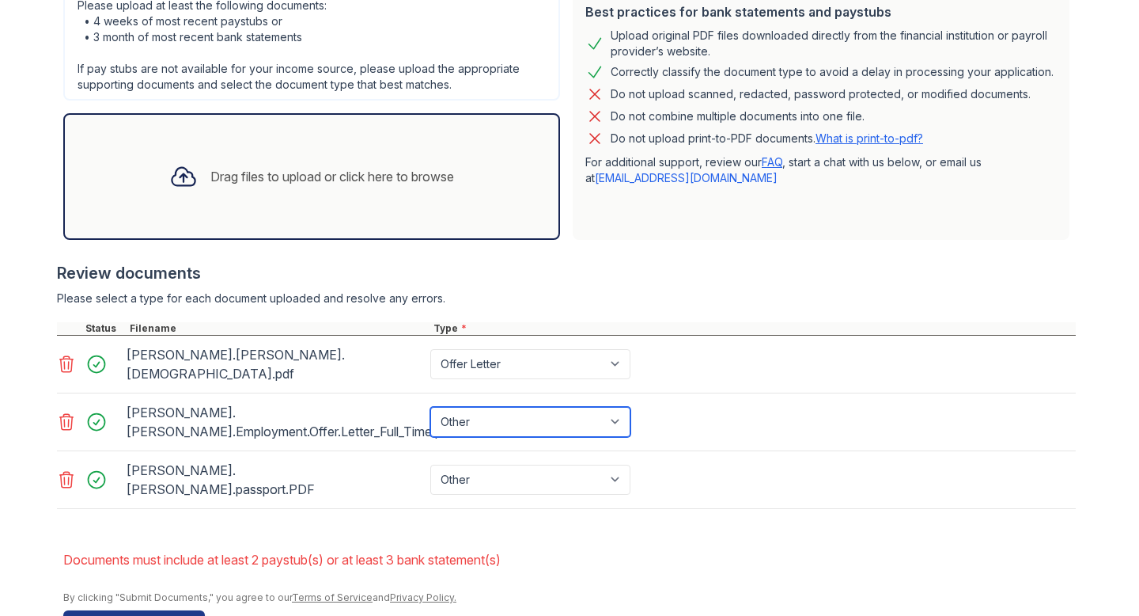
click at [624, 407] on select "Paystub Bank Statement Offer Letter Tax Documents Benefit Award Letter Investme…" at bounding box center [530, 422] width 200 height 30
select select "bank_statement"
click at [430, 407] on select "Paystub Bank Statement Offer Letter Tax Documents Benefit Award Letter Investme…" at bounding box center [530, 422] width 200 height 30
click at [144, 610] on button "Submit documents" at bounding box center [134, 622] width 142 height 25
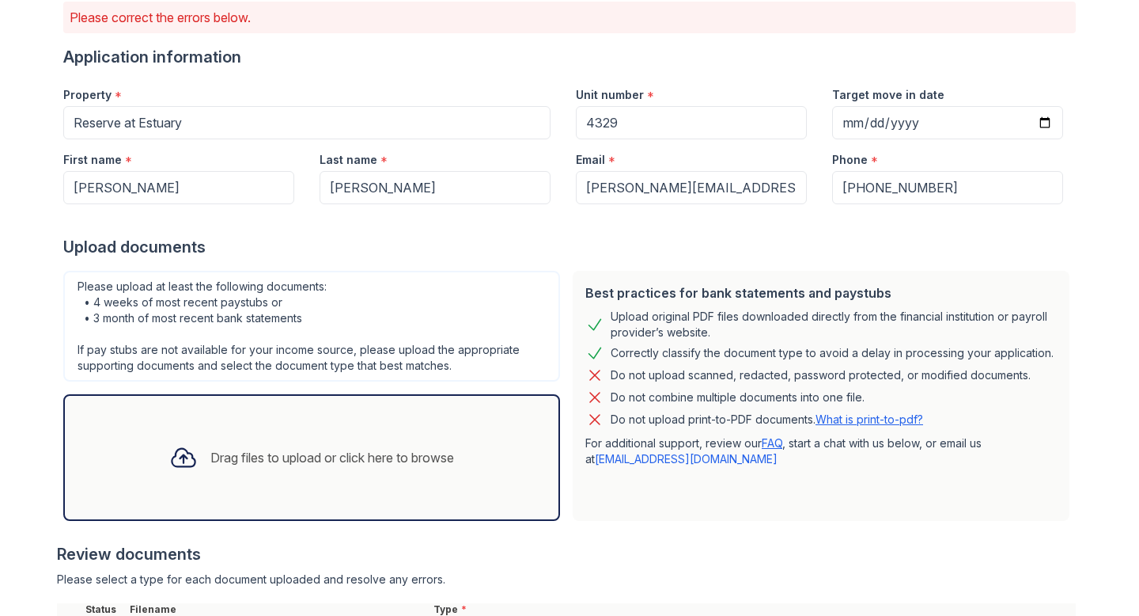
scroll to position [421, 0]
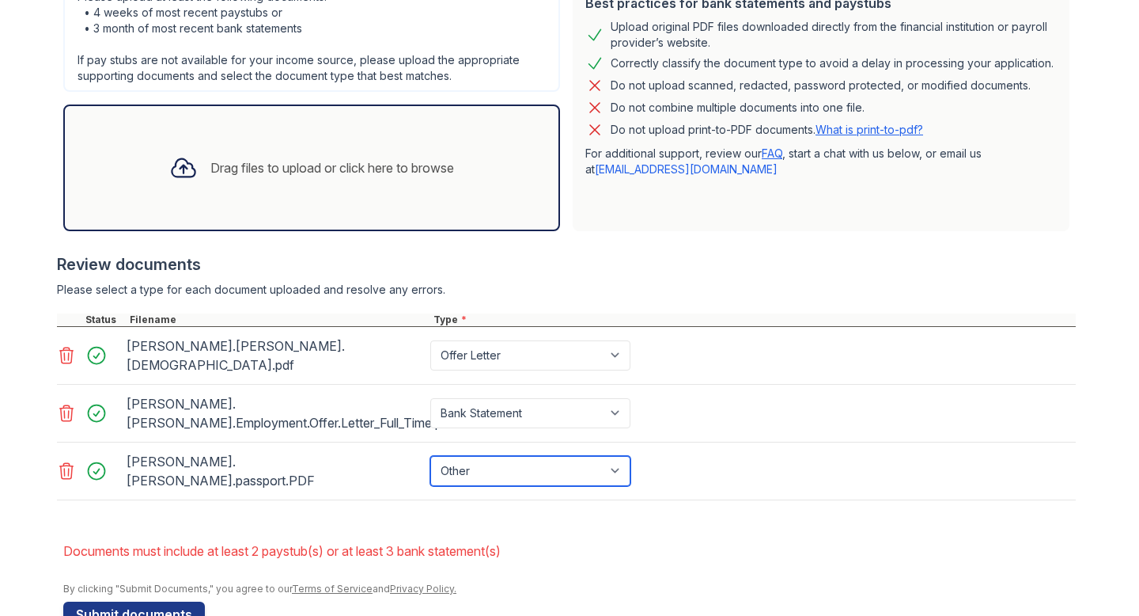
click at [616, 456] on select "Paystub Bank Statement Offer Letter Tax Documents Benefit Award Letter Investme…" at bounding box center [530, 471] width 200 height 30
select select "bank_statement"
click at [430, 456] on select "Paystub Bank Statement Offer Letter Tax Documents Benefit Award Letter Investme…" at bounding box center [530, 471] width 200 height 30
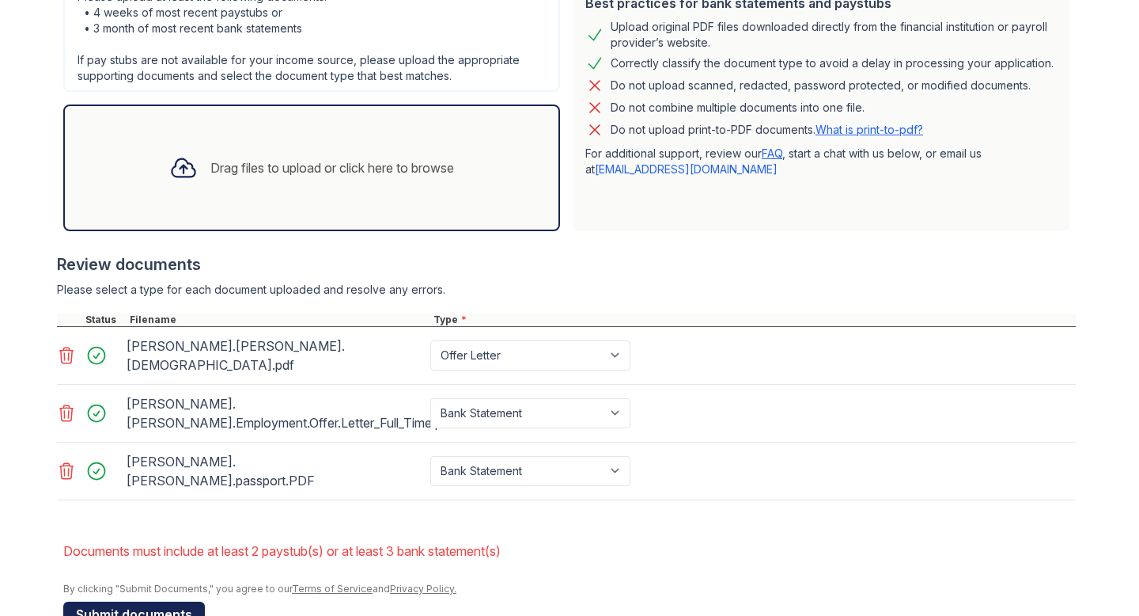
click at [98, 601] on button "Submit documents" at bounding box center [134, 613] width 142 height 25
click at [544, 398] on select "Paystub Bank Statement Offer Letter Tax Documents Benefit Award Letter Investme…" at bounding box center [530, 413] width 200 height 30
select select "other"
click at [430, 398] on select "Paystub Bank Statement Offer Letter Tax Documents Benefit Award Letter Investme…" at bounding box center [530, 413] width 200 height 30
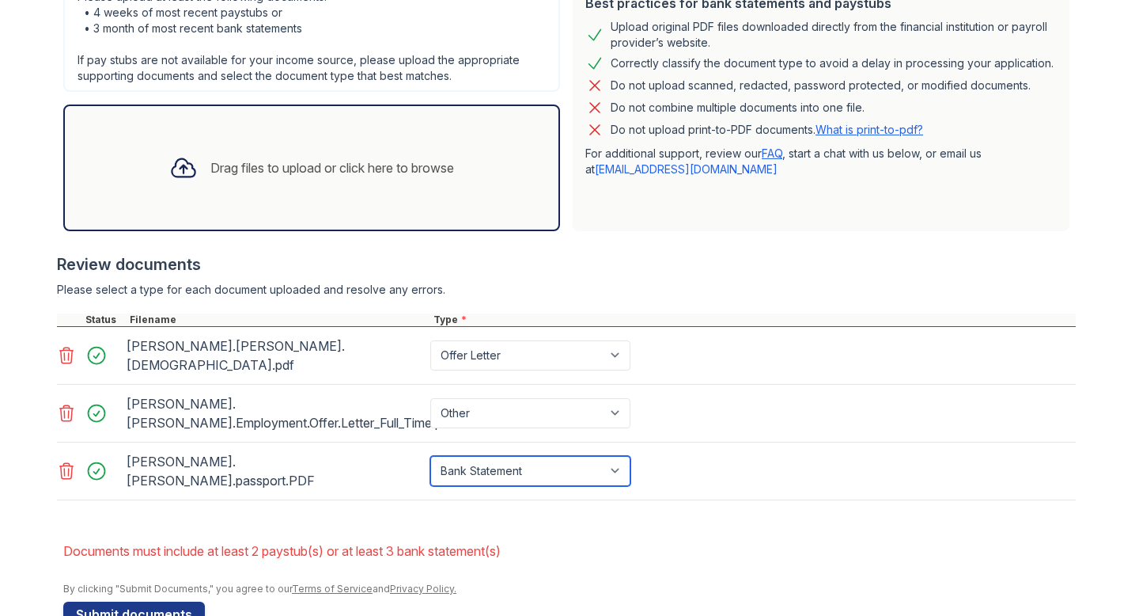
click at [515, 456] on select "Paystub Bank Statement Offer Letter Tax Documents Benefit Award Letter Investme…" at bounding box center [530, 471] width 200 height 30
select select "other"
click at [430, 456] on select "Paystub Bank Statement Offer Letter Tax Documents Benefit Award Letter Investme…" at bounding box center [530, 471] width 200 height 30
click at [234, 150] on div "Drag files to upload or click here to browse" at bounding box center [312, 168] width 310 height 54
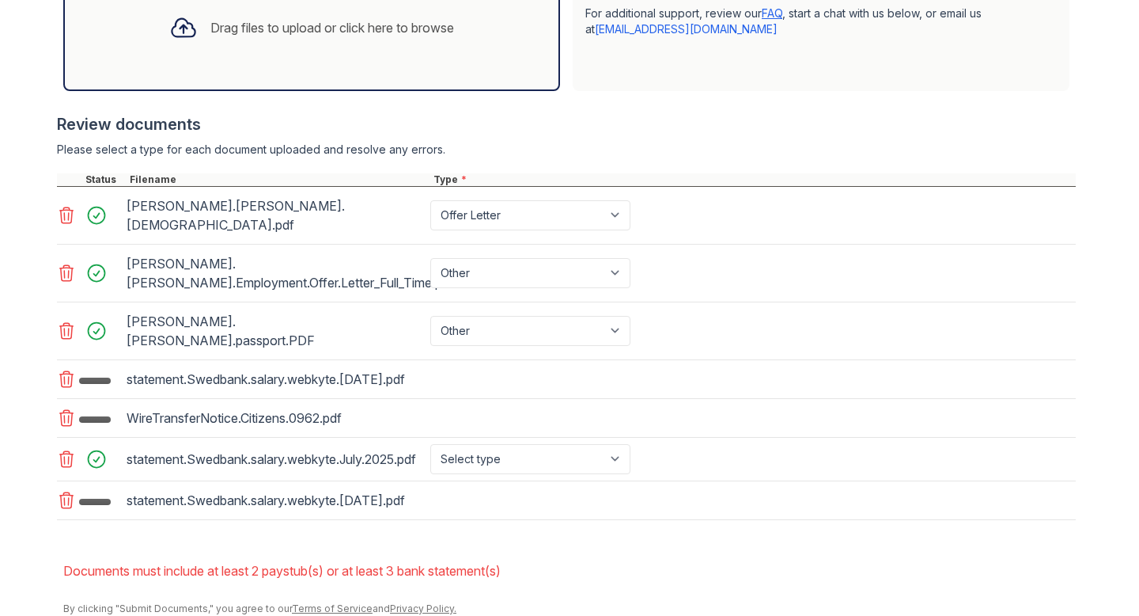
scroll to position [566, 0]
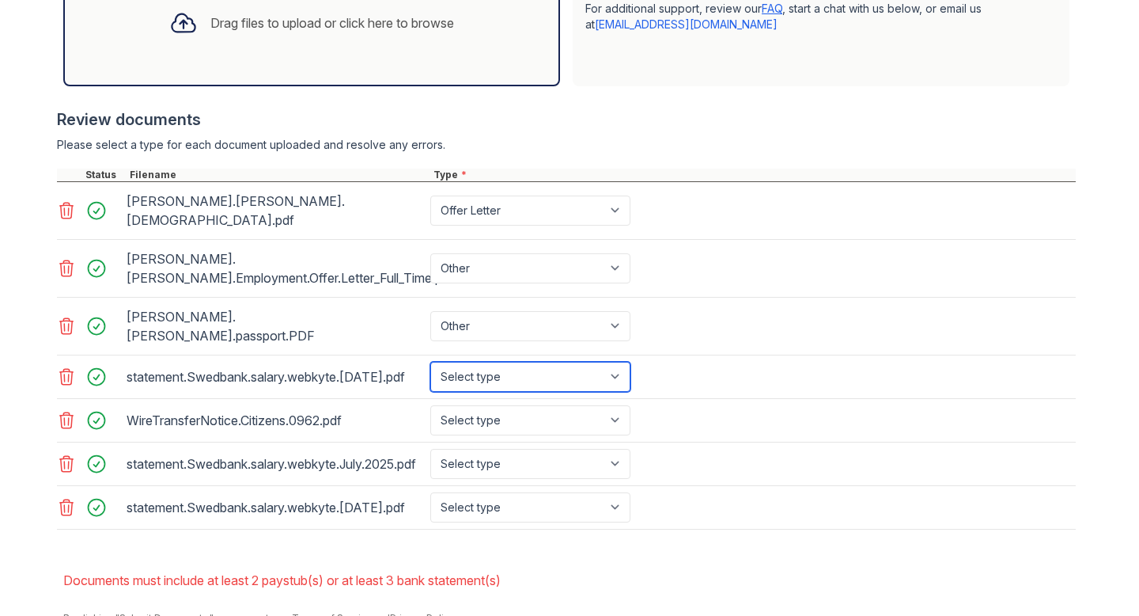
click at [615, 362] on select "Select type Paystub Bank Statement Offer Letter Tax Documents Benefit Award Let…" at bounding box center [530, 377] width 200 height 30
select select "bank_statement"
click at [430, 362] on select "Select type Paystub Bank Statement Offer Letter Tax Documents Benefit Award Let…" at bounding box center [530, 377] width 200 height 30
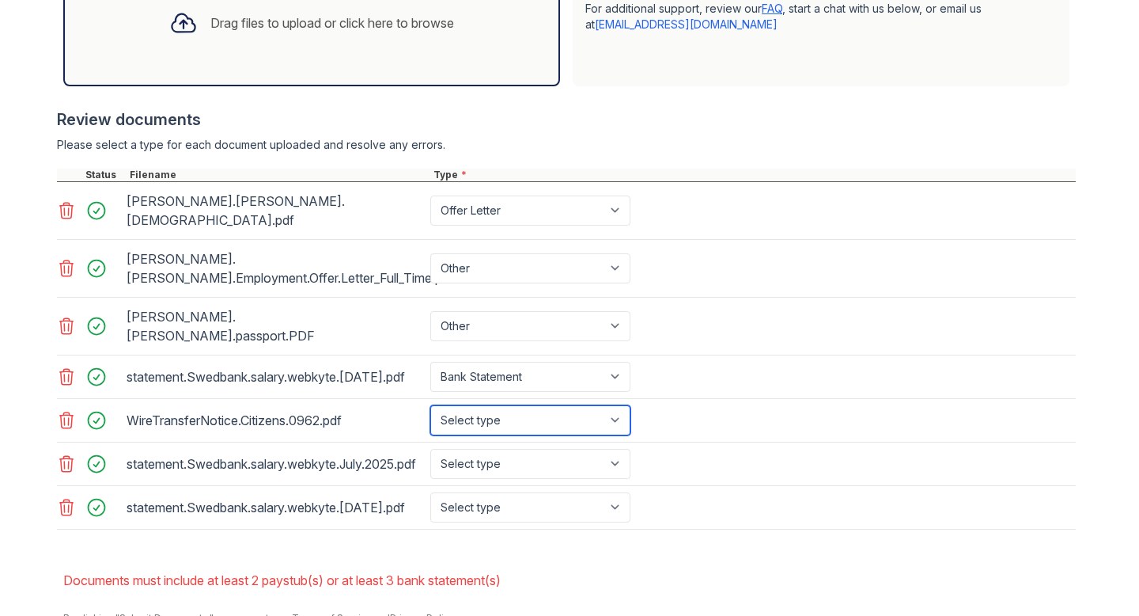
click at [618, 405] on select "Select type Paystub Bank Statement Offer Letter Tax Documents Benefit Award Let…" at bounding box center [530, 420] width 200 height 30
select select "bank_statement"
click at [430, 405] on select "Select type Paystub Bank Statement Offer Letter Tax Documents Benefit Award Let…" at bounding box center [530, 420] width 200 height 30
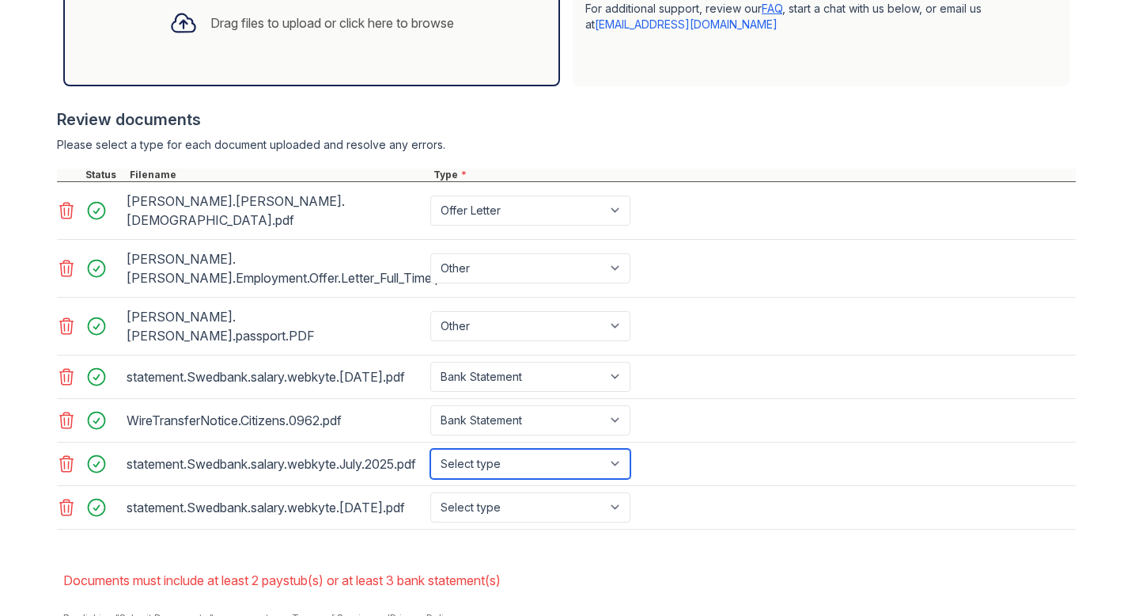
click at [620, 449] on select "Select type Paystub Bank Statement Offer Letter Tax Documents Benefit Award Let…" at bounding box center [530, 464] width 200 height 30
select select "bank_statement"
click at [430, 449] on select "Select type Paystub Bank Statement Offer Letter Tax Documents Benefit Award Let…" at bounding box center [530, 464] width 200 height 30
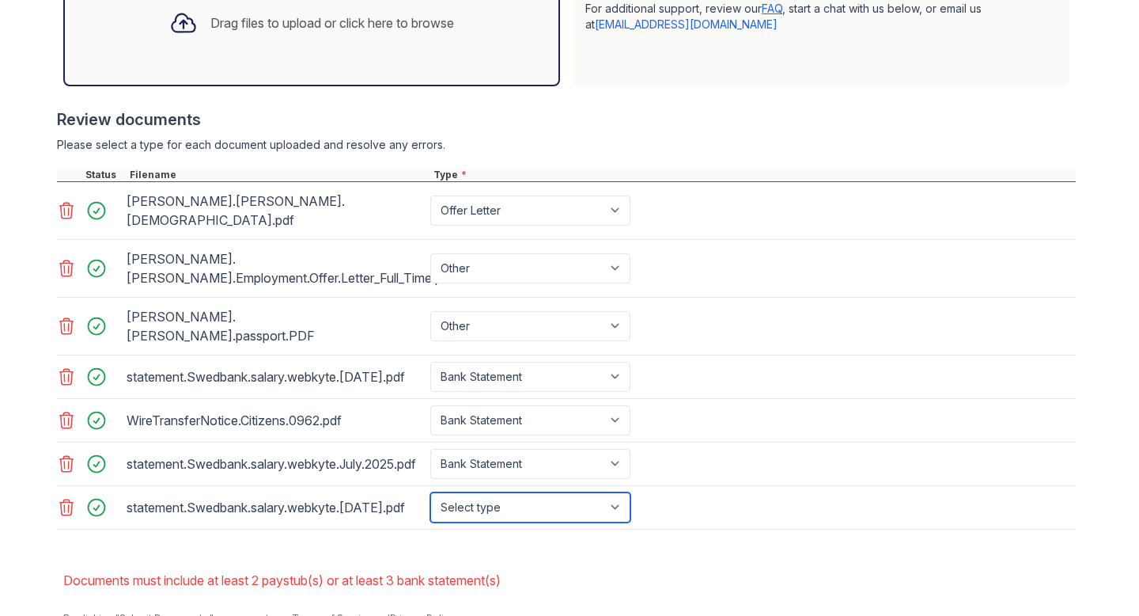
click at [620, 492] on select "Select type Paystub Bank Statement Offer Letter Tax Documents Benefit Award Let…" at bounding box center [530, 507] width 200 height 30
select select "bank_statement"
click at [430, 492] on select "Select type Paystub Bank Statement Offer Letter Tax Documents Benefit Award Let…" at bounding box center [530, 507] width 200 height 30
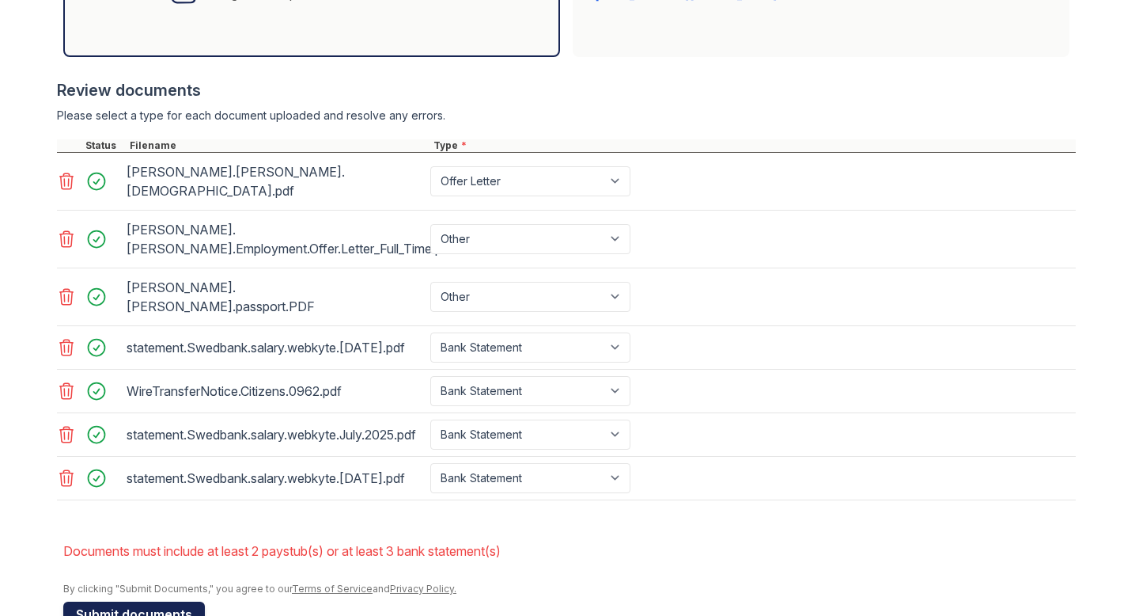
click at [137, 601] on button "Submit documents" at bounding box center [134, 613] width 142 height 25
